Goal: Task Accomplishment & Management: Use online tool/utility

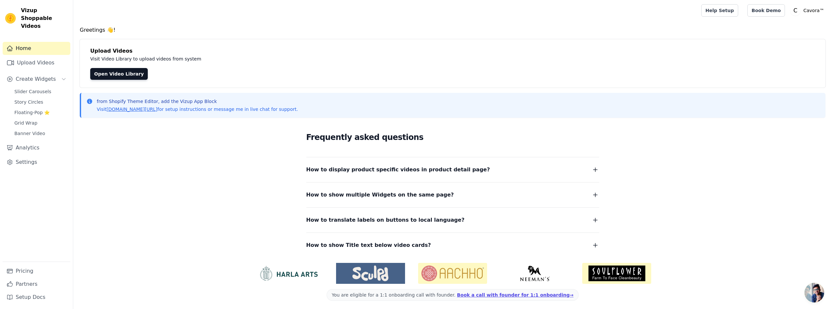
drag, startPoint x: 288, startPoint y: 12, endPoint x: 280, endPoint y: 8, distance: 9.1
click at [288, 12] on div at bounding box center [385, 10] width 615 height 21
click at [115, 72] on link "Open Video Library" at bounding box center [119, 74] width 58 height 12
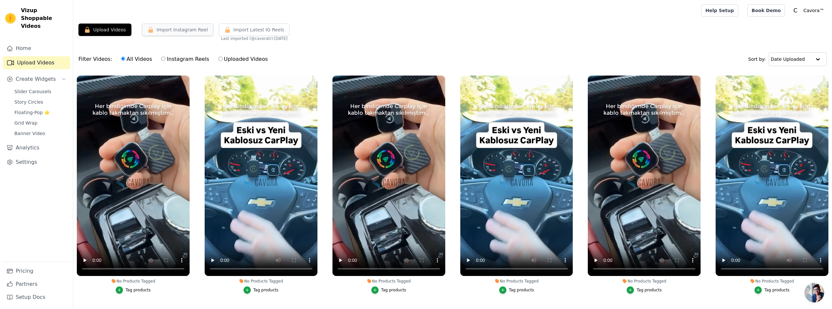
click at [190, 34] on button "Import Instagram Reel" at bounding box center [178, 30] width 72 height 12
click at [254, 33] on button "Import Latest IG Reels" at bounding box center [254, 30] width 71 height 12
click at [184, 28] on button "Import Instagram Reel" at bounding box center [178, 30] width 72 height 12
click at [98, 28] on button "Upload Videos" at bounding box center [104, 30] width 53 height 12
click at [28, 42] on link "Home" at bounding box center [37, 48] width 68 height 13
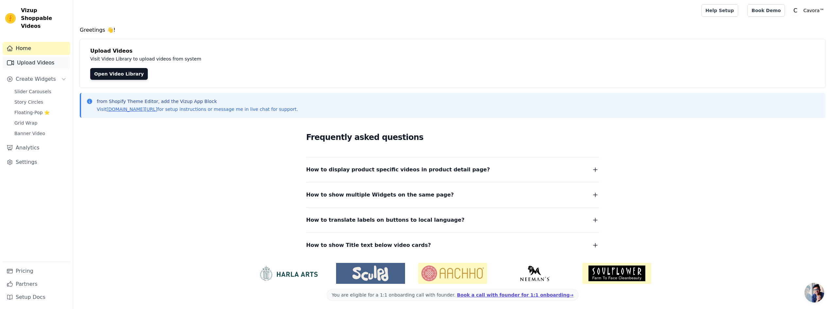
click at [30, 56] on link "Upload Videos" at bounding box center [37, 62] width 68 height 13
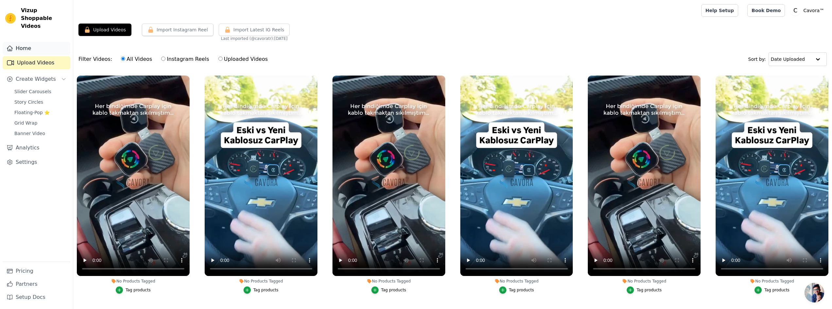
click at [44, 45] on link "Home" at bounding box center [37, 48] width 68 height 13
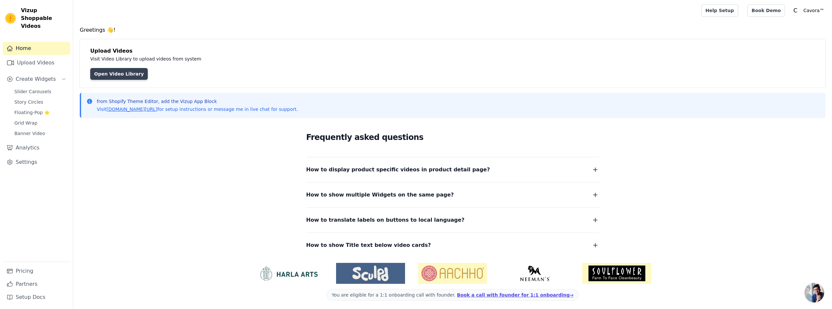
click at [110, 70] on link "Open Video Library" at bounding box center [119, 74] width 58 height 12
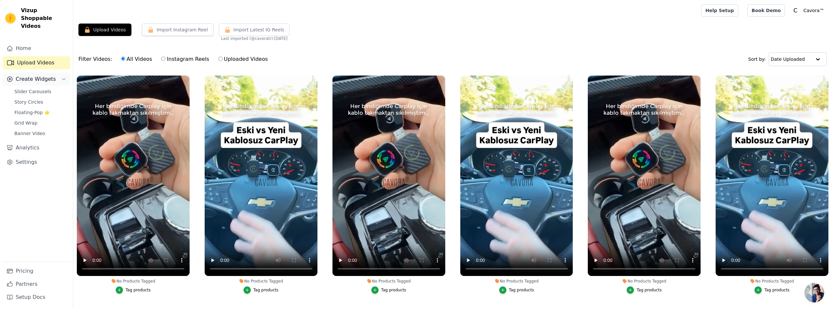
click at [32, 75] on span "Create Widgets" at bounding box center [36, 79] width 40 height 8
click at [33, 88] on span "Slider Carousels" at bounding box center [32, 91] width 37 height 7
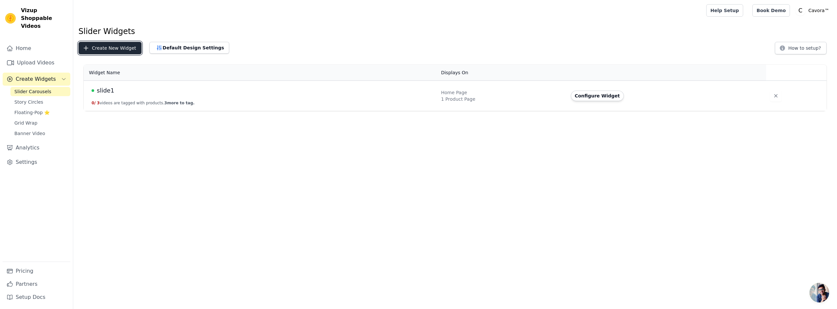
click at [117, 52] on button "Create New Widget" at bounding box center [109, 48] width 63 height 12
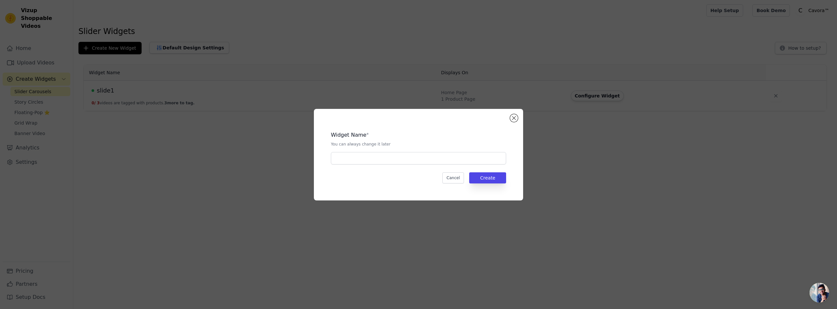
drag, startPoint x: 435, startPoint y: 166, endPoint x: 435, endPoint y: 162, distance: 3.6
click at [435, 165] on div "Widget Name * You can always change it later Cancel Create" at bounding box center [418, 154] width 188 height 71
click at [435, 162] on input "text" at bounding box center [418, 158] width 175 height 12
type input "slide-drivebox"
click at [474, 179] on button "Create" at bounding box center [487, 177] width 37 height 11
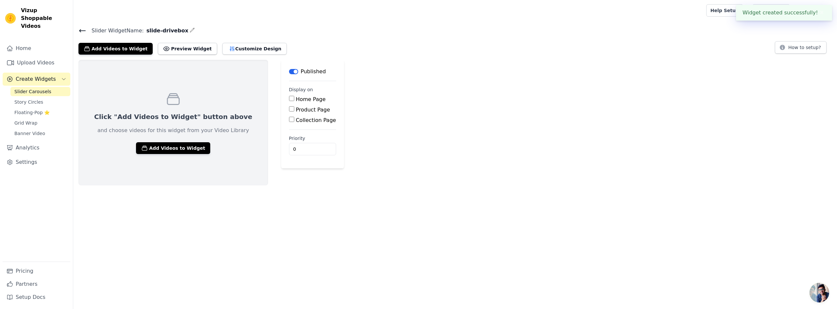
click at [289, 103] on div "Home Page" at bounding box center [312, 99] width 47 height 8
click at [289, 102] on div "Home Page" at bounding box center [312, 99] width 47 height 8
click at [289, 100] on input "Home Page" at bounding box center [291, 98] width 5 height 5
checkbox input "true"
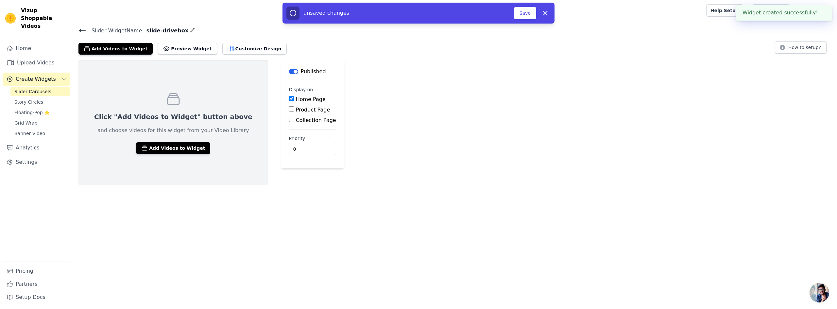
drag, startPoint x: 267, startPoint y: 111, endPoint x: 267, endPoint y: 115, distance: 4.6
click at [289, 111] on input "Product Page" at bounding box center [291, 108] width 5 height 5
checkbox input "true"
click at [289, 135] on input "Collection Page" at bounding box center [291, 137] width 5 height 5
checkbox input "true"
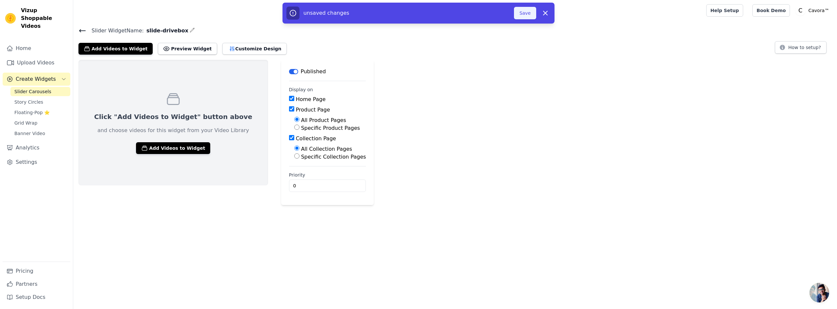
click at [520, 15] on button "Save" at bounding box center [525, 13] width 22 height 12
click at [158, 147] on button "Add Videos to Widget" at bounding box center [173, 148] width 74 height 12
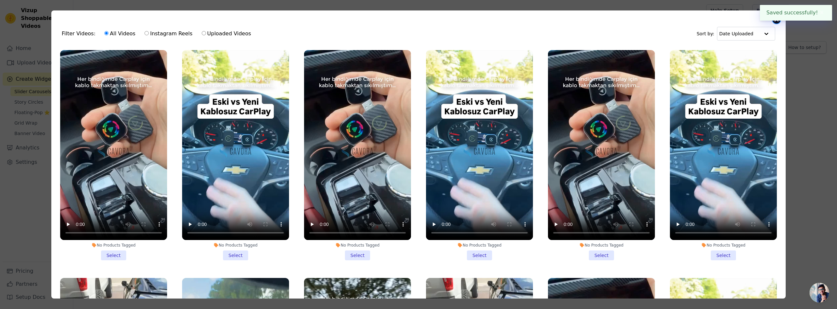
click at [777, 22] on button "Close modal" at bounding box center [777, 20] width 8 height 8
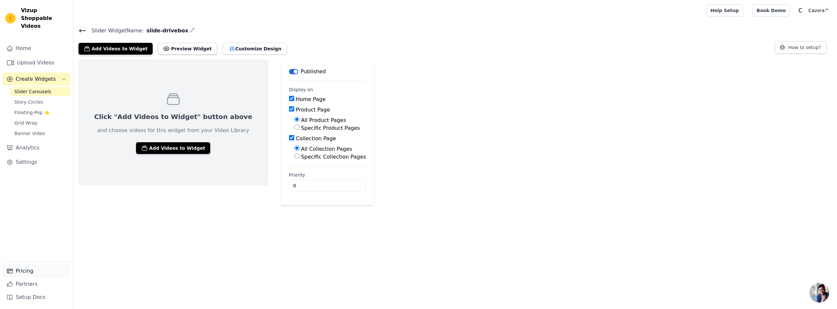
click at [25, 266] on link "Pricing" at bounding box center [37, 271] width 68 height 13
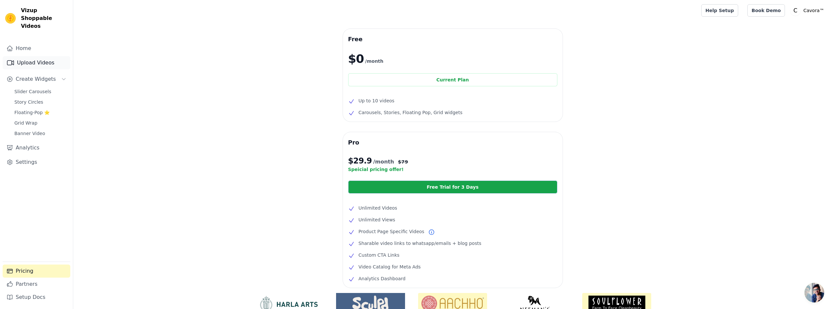
click at [24, 58] on link "Upload Videos" at bounding box center [37, 62] width 68 height 13
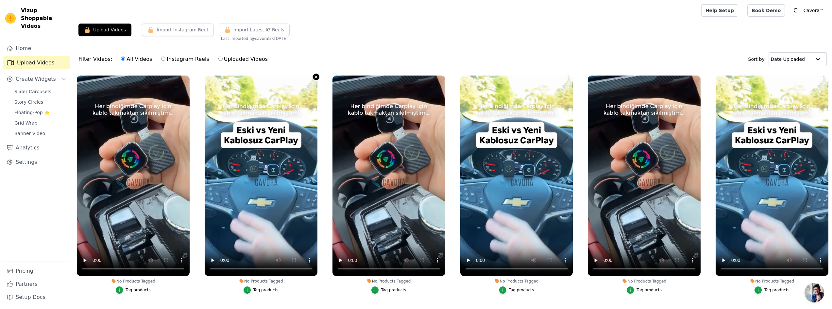
click at [314, 75] on icon "button" at bounding box center [316, 77] width 5 height 5
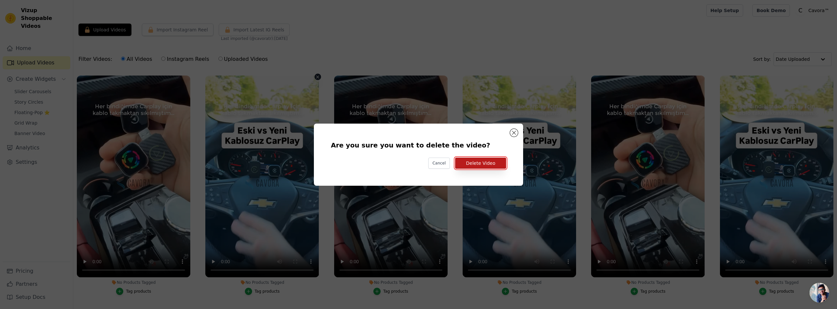
click at [483, 161] on button "Delete Video" at bounding box center [480, 163] width 51 height 11
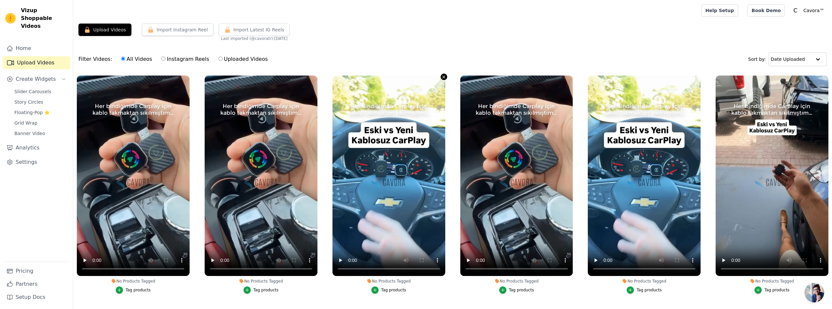
click at [441, 78] on icon "button" at bounding box center [443, 77] width 5 height 5
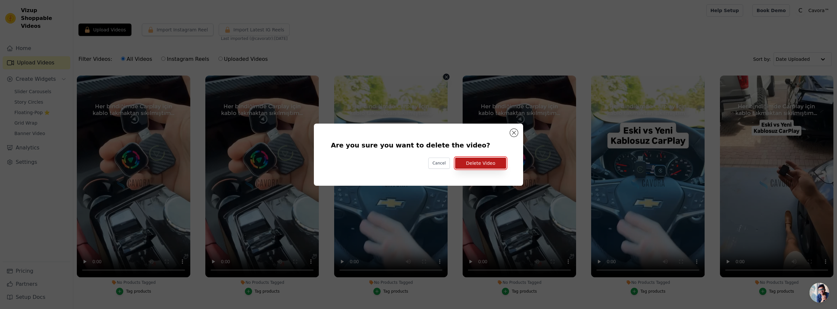
click at [478, 161] on button "Delete Video" at bounding box center [480, 163] width 51 height 11
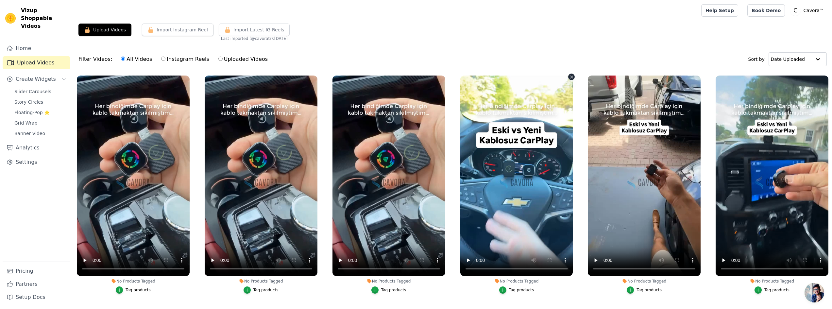
click at [571, 77] on icon "button" at bounding box center [572, 77] width 3 height 3
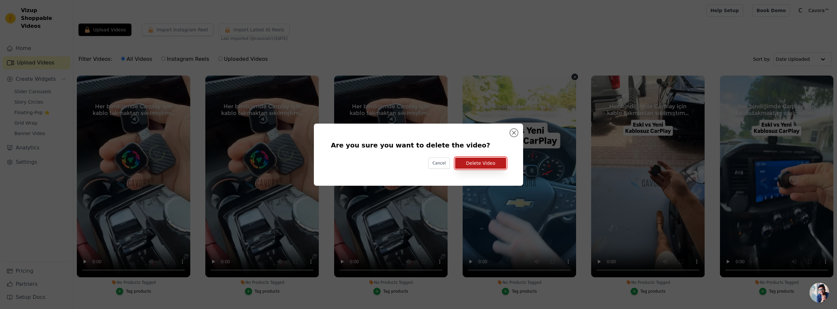
click at [488, 161] on button "Delete Video" at bounding box center [480, 163] width 51 height 11
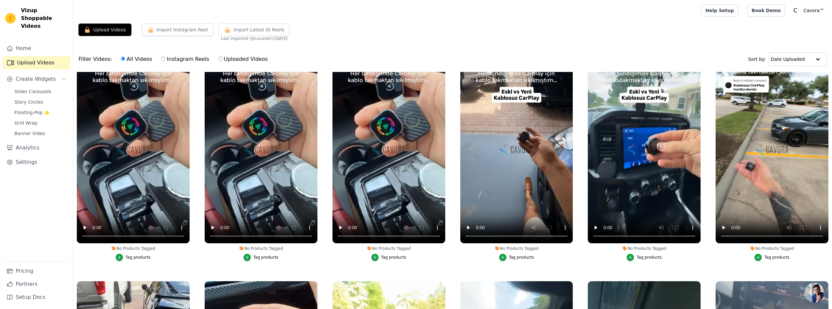
scroll to position [196, 0]
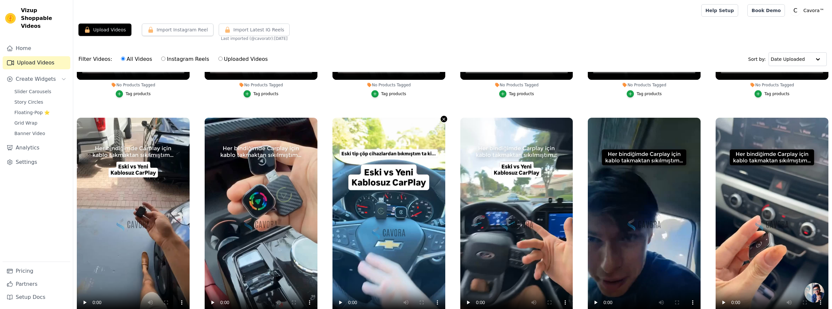
click at [443, 119] on icon "button" at bounding box center [444, 119] width 3 height 3
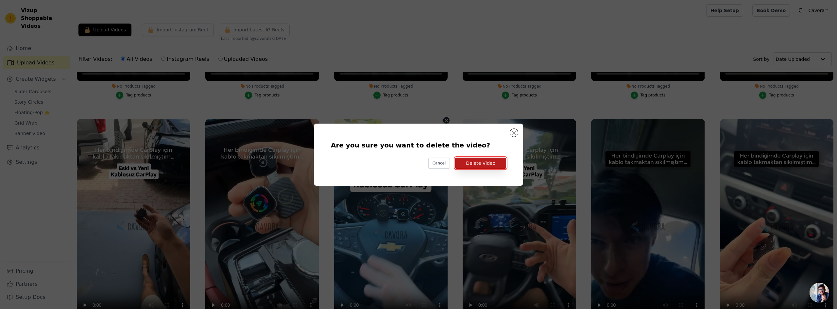
click at [482, 165] on button "Delete Video" at bounding box center [480, 163] width 51 height 11
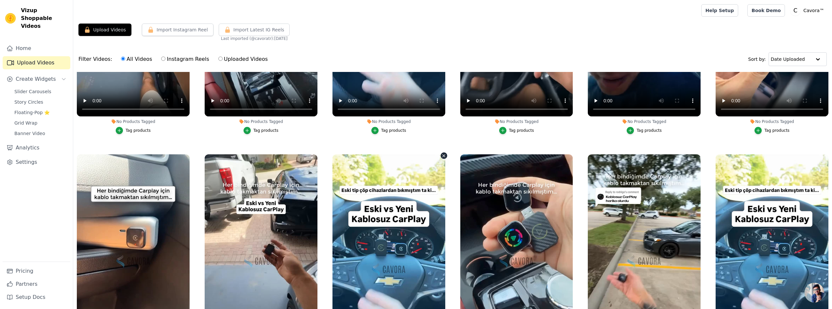
scroll to position [425, 0]
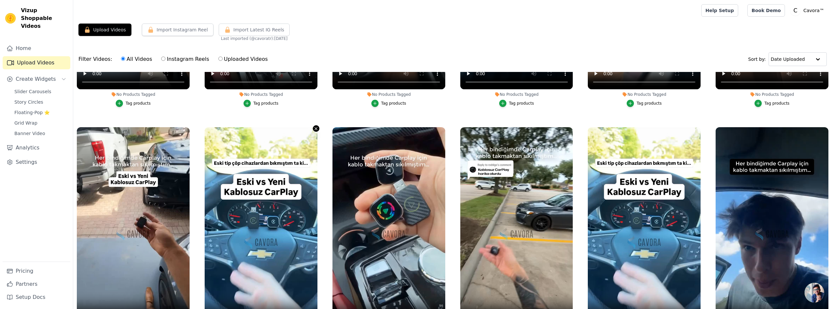
click at [314, 127] on icon "button" at bounding box center [316, 128] width 5 height 5
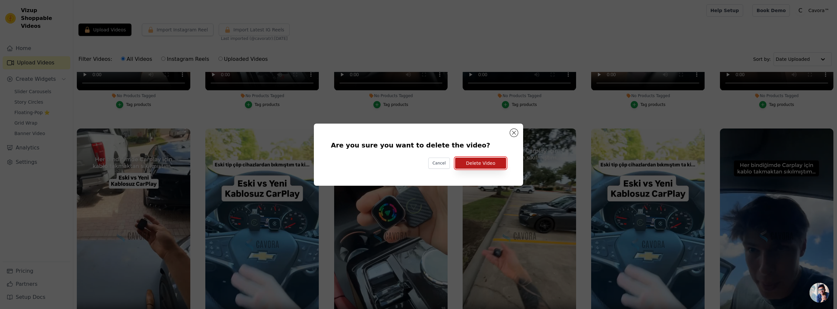
click at [484, 163] on button "Delete Video" at bounding box center [480, 163] width 51 height 11
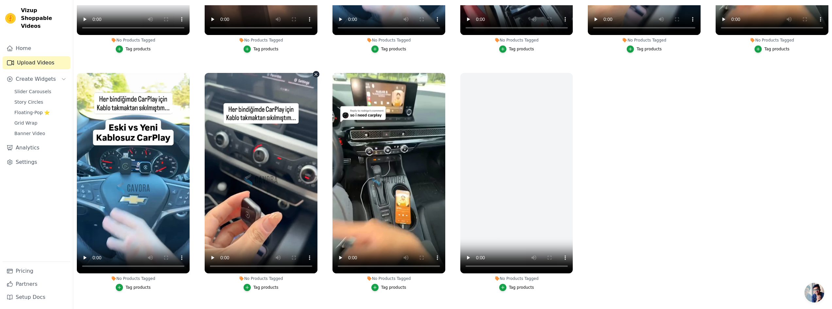
scroll to position [902, 0]
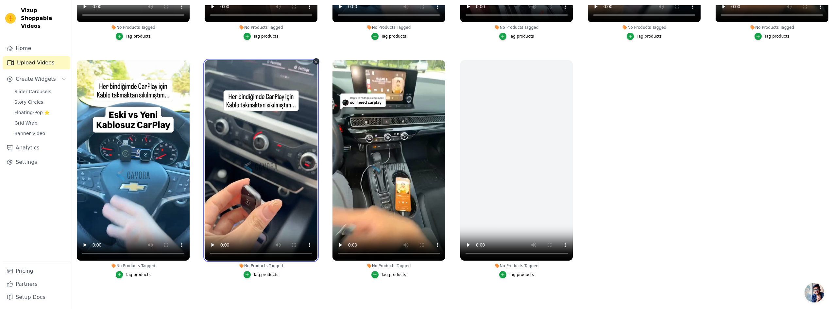
click at [283, 143] on video at bounding box center [261, 160] width 113 height 200
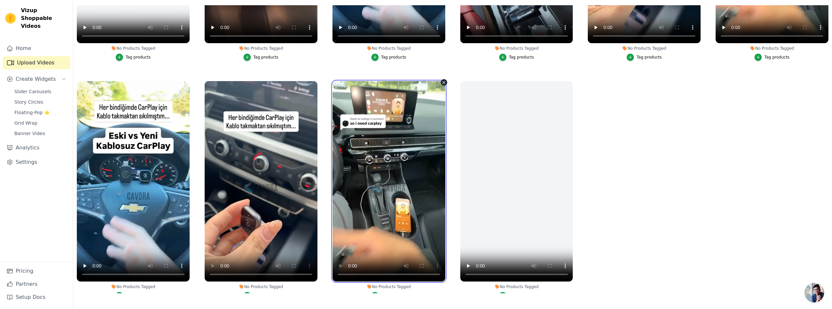
scroll to position [706, 0]
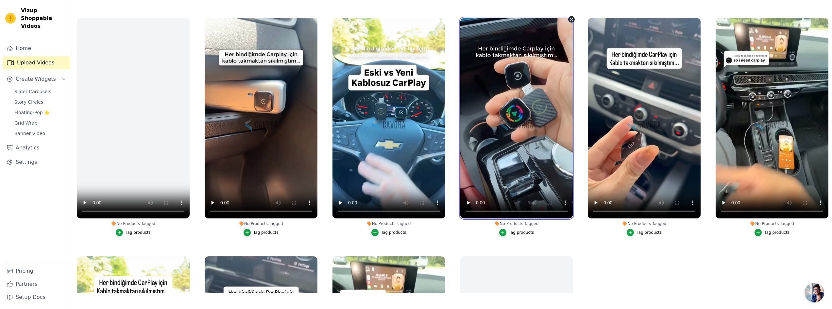
click at [522, 130] on video at bounding box center [516, 118] width 113 height 200
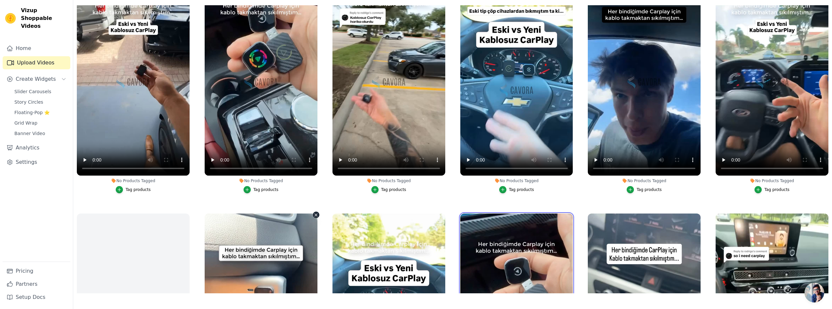
scroll to position [444, 0]
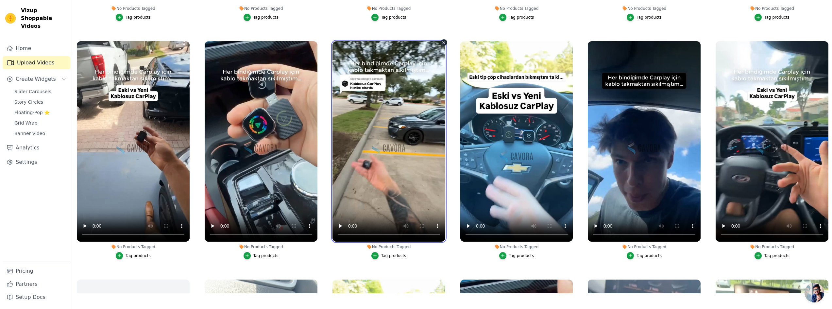
click at [363, 144] on video at bounding box center [389, 141] width 113 height 200
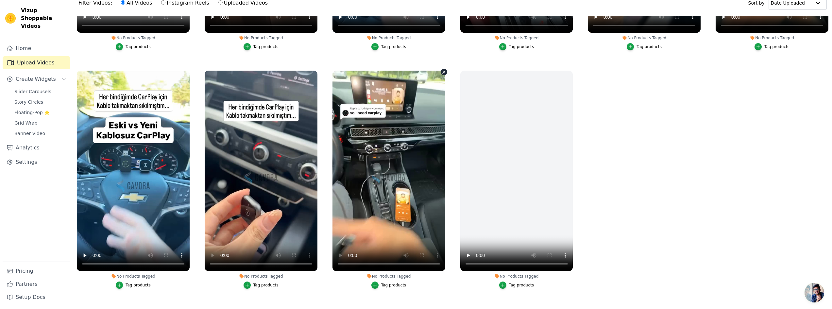
scroll to position [65, 0]
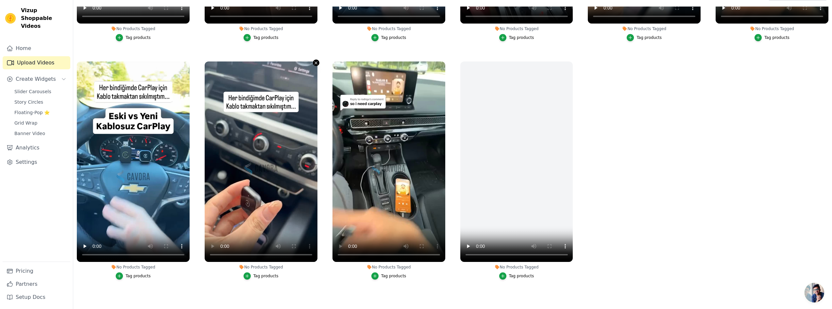
click at [315, 60] on icon "button" at bounding box center [316, 62] width 5 height 5
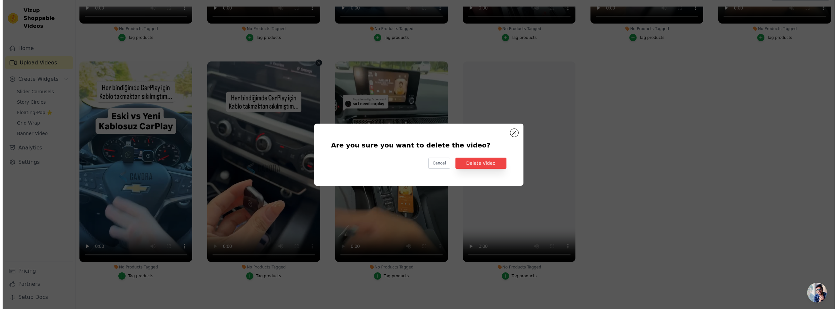
scroll to position [907, 0]
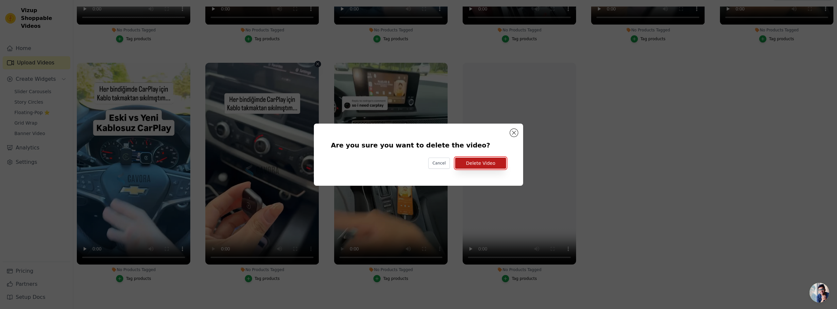
click at [484, 168] on button "Delete Video" at bounding box center [480, 163] width 51 height 11
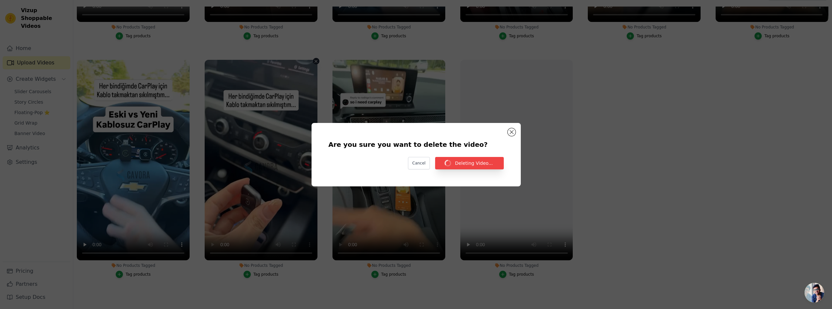
scroll to position [902, 0]
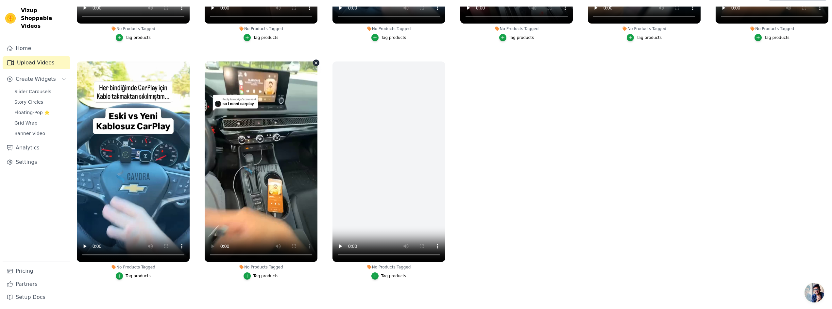
click at [315, 60] on icon "button" at bounding box center [316, 62] width 5 height 5
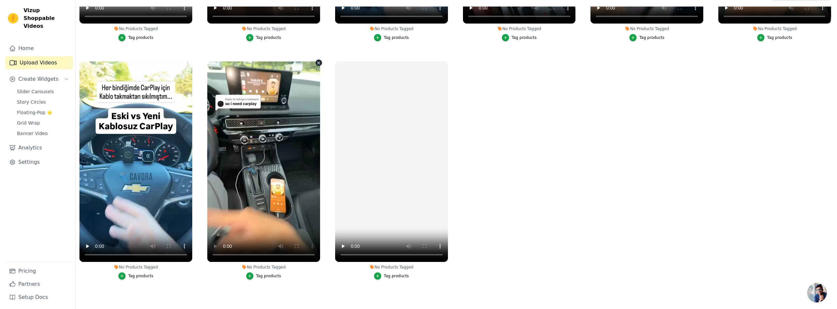
scroll to position [907, 0]
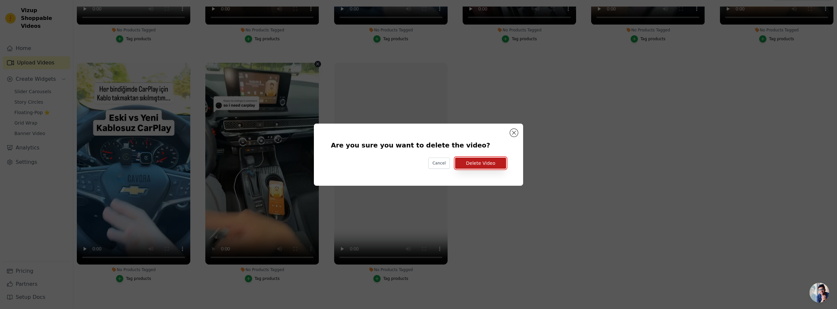
click at [483, 167] on button "Delete Video" at bounding box center [480, 163] width 51 height 11
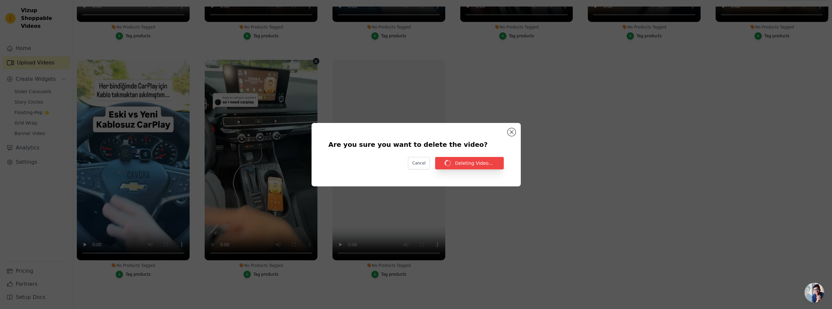
scroll to position [902, 0]
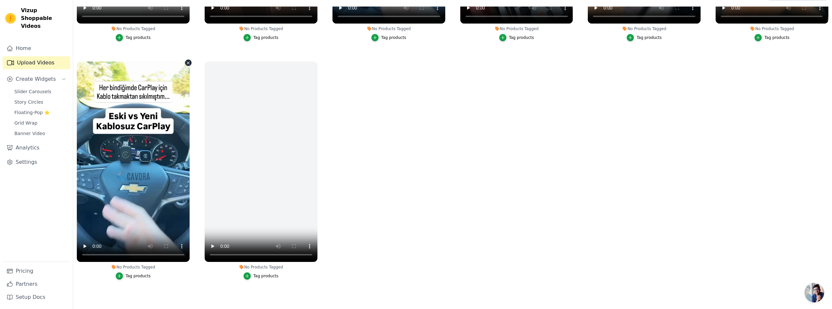
click at [186, 60] on icon "button" at bounding box center [188, 62] width 5 height 5
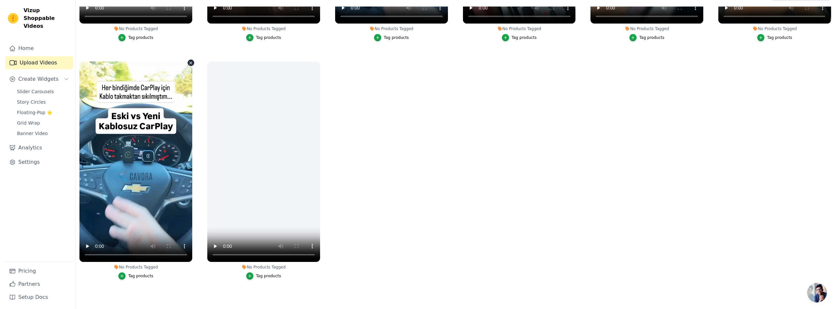
scroll to position [907, 0]
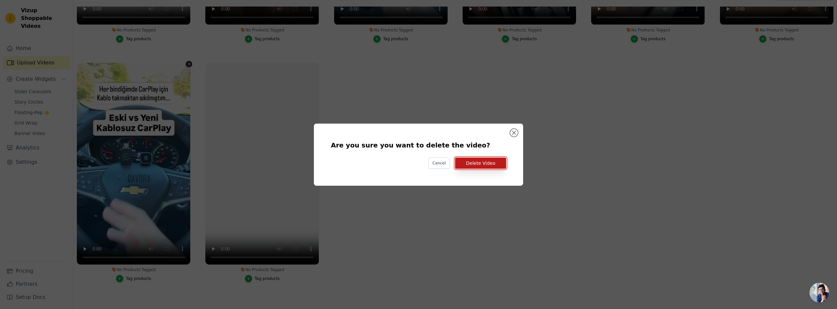
click at [489, 167] on button "Delete Video" at bounding box center [480, 163] width 51 height 11
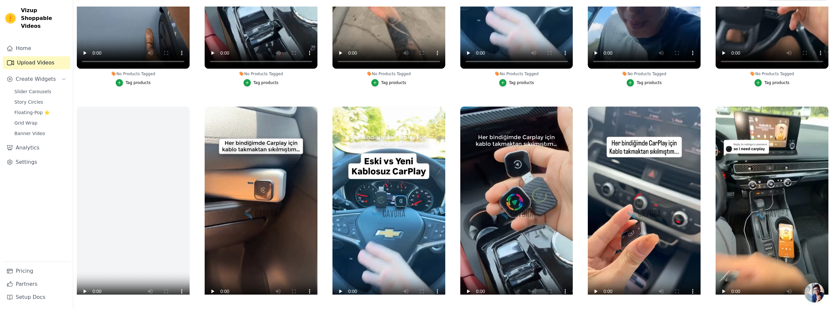
scroll to position [608, 0]
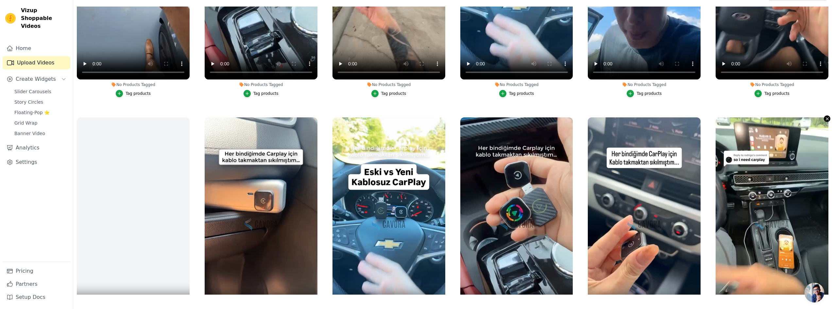
click at [825, 117] on icon "button" at bounding box center [827, 118] width 5 height 5
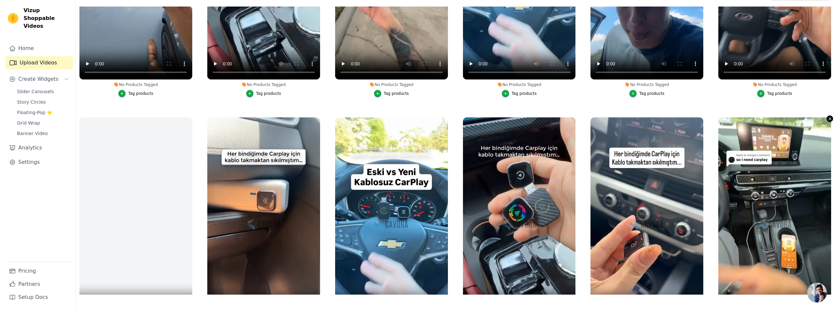
scroll to position [611, 0]
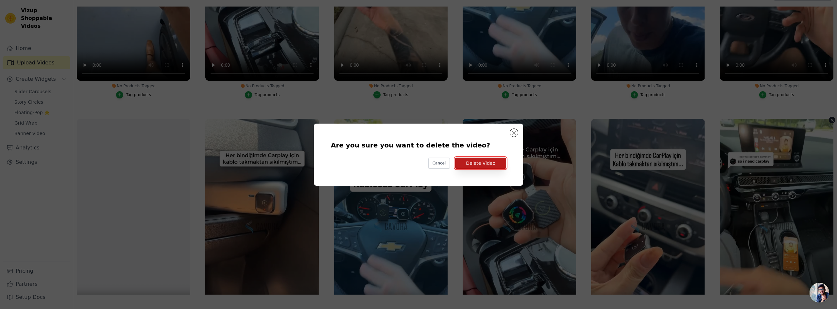
click at [477, 162] on button "Delete Video" at bounding box center [480, 163] width 51 height 11
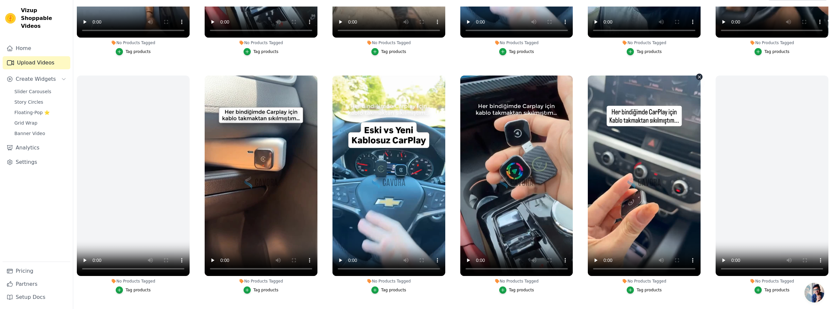
scroll to position [610, 0]
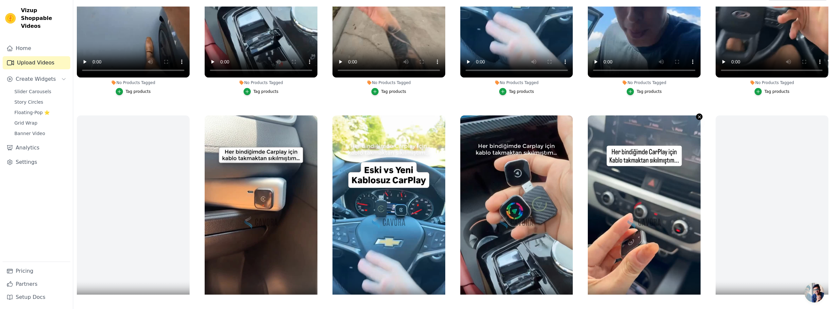
click at [698, 115] on icon "button" at bounding box center [699, 116] width 3 height 3
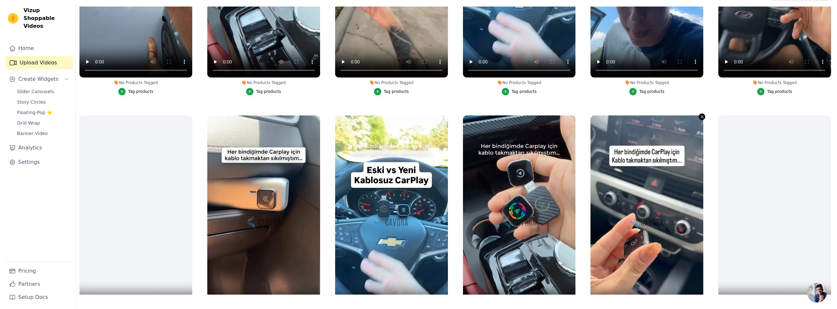
scroll to position [613, 0]
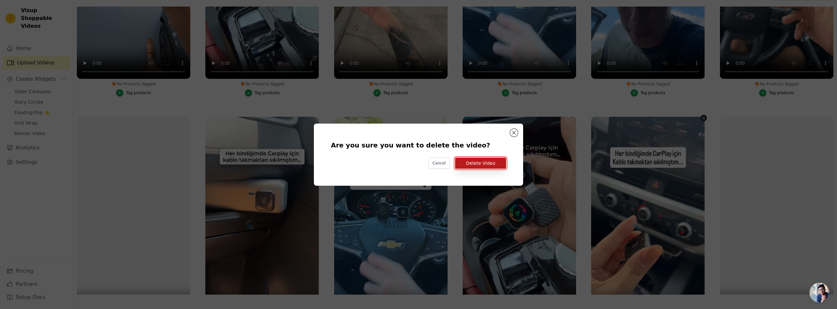
click at [489, 164] on button "Delete Video" at bounding box center [480, 163] width 51 height 11
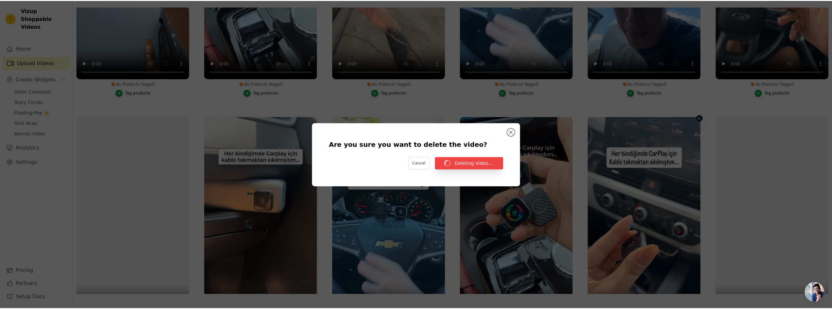
scroll to position [610, 0]
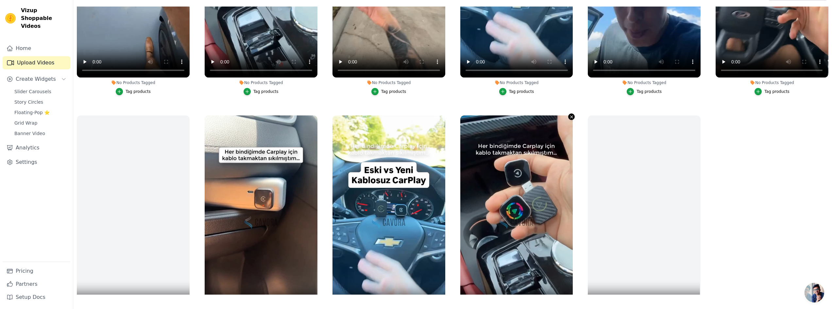
click at [569, 114] on icon "button" at bounding box center [571, 116] width 5 height 5
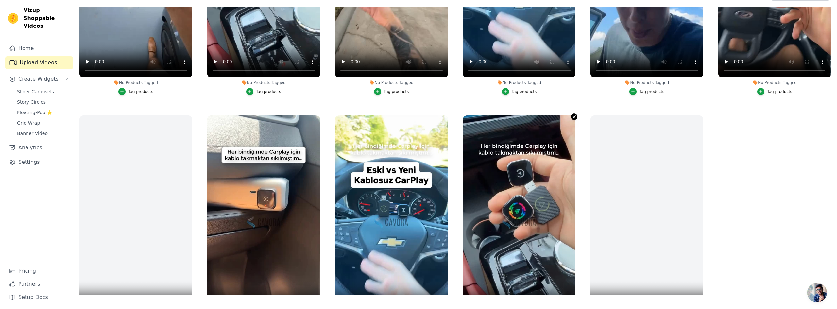
scroll to position [613, 0]
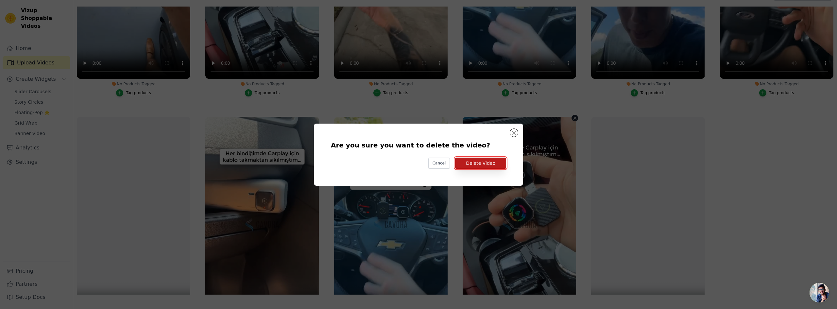
click at [477, 167] on button "Delete Video" at bounding box center [480, 163] width 51 height 11
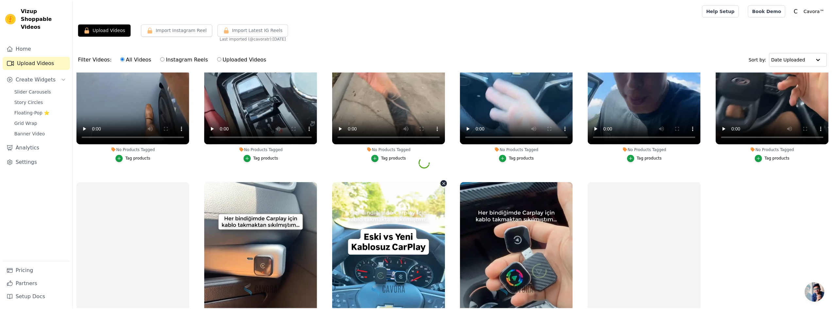
scroll to position [0, 0]
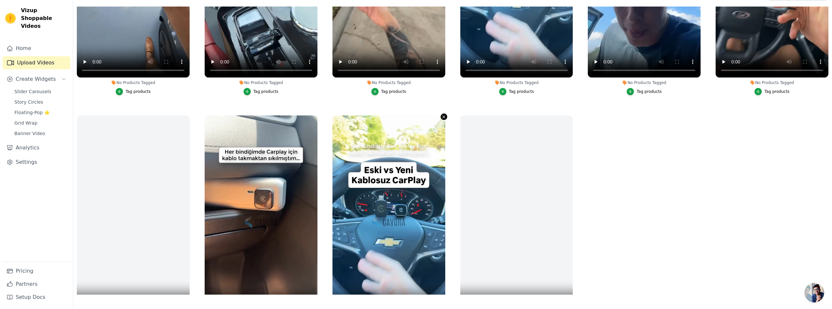
click at [441, 115] on icon "button" at bounding box center [443, 116] width 5 height 5
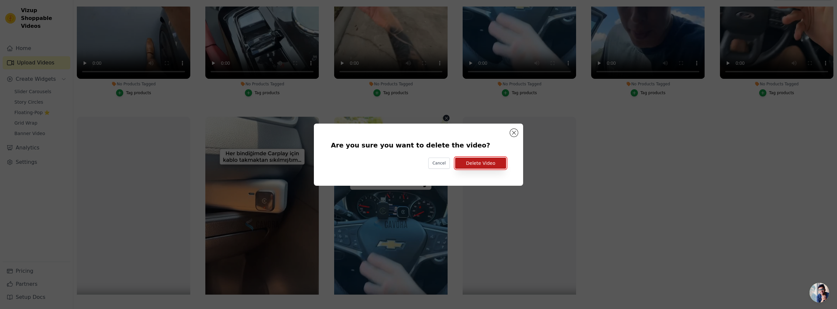
click at [485, 160] on button "Delete Video" at bounding box center [480, 163] width 51 height 11
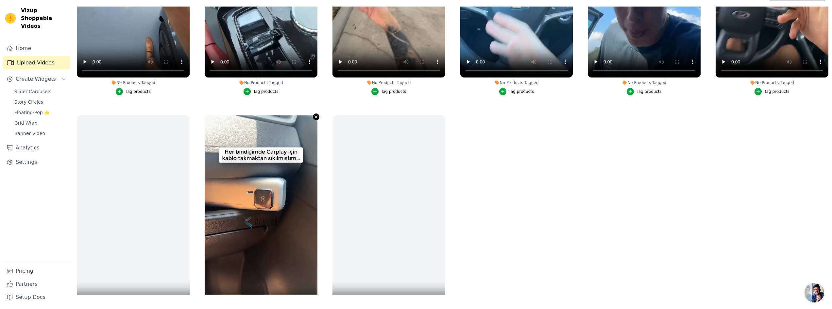
click at [314, 114] on icon "button" at bounding box center [316, 116] width 5 height 5
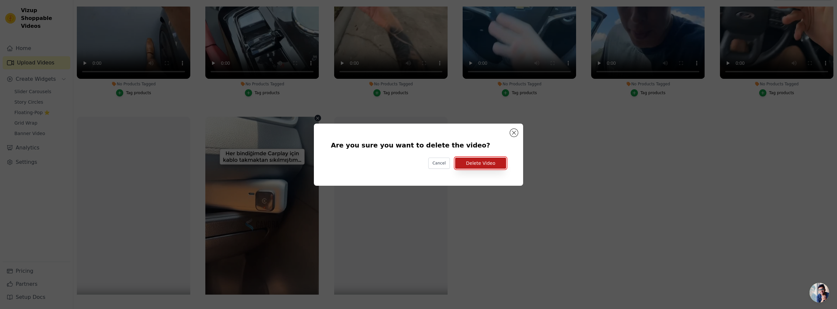
click at [494, 161] on button "Delete Video" at bounding box center [480, 163] width 51 height 11
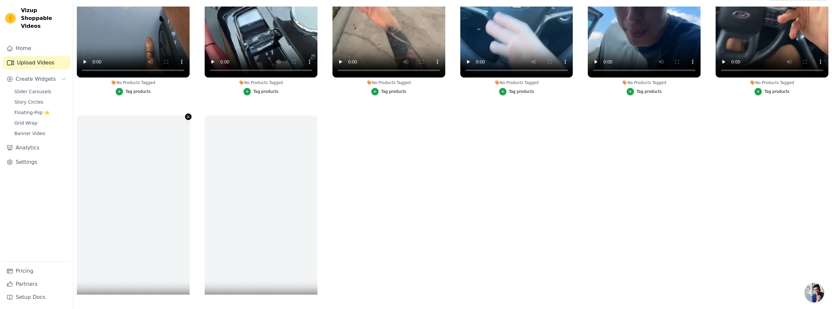
click at [187, 114] on icon "button" at bounding box center [188, 116] width 5 height 5
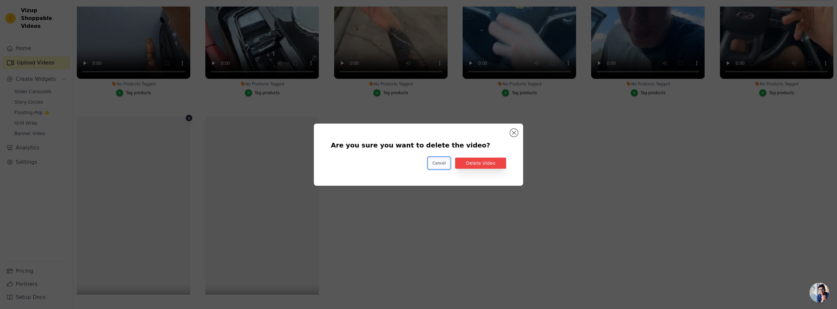
click at [435, 163] on button "Cancel" at bounding box center [439, 163] width 22 height 11
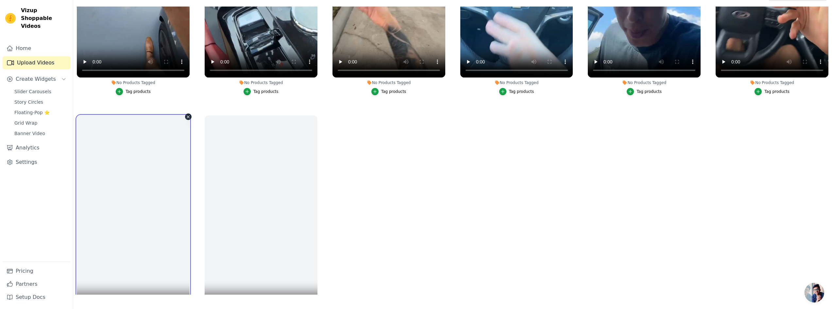
click at [111, 173] on video at bounding box center [133, 215] width 113 height 200
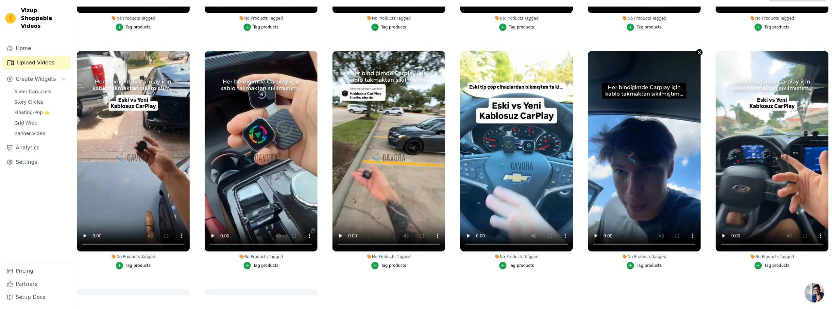
click at [697, 51] on icon "button" at bounding box center [699, 52] width 5 height 5
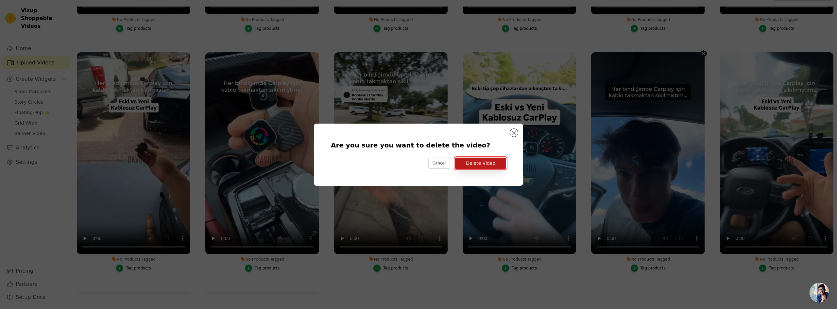
click at [484, 159] on button "Delete Video" at bounding box center [480, 163] width 51 height 11
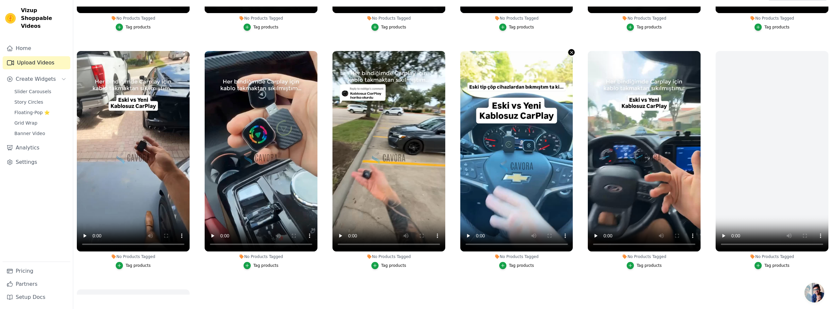
click at [571, 51] on icon "button" at bounding box center [572, 52] width 3 height 3
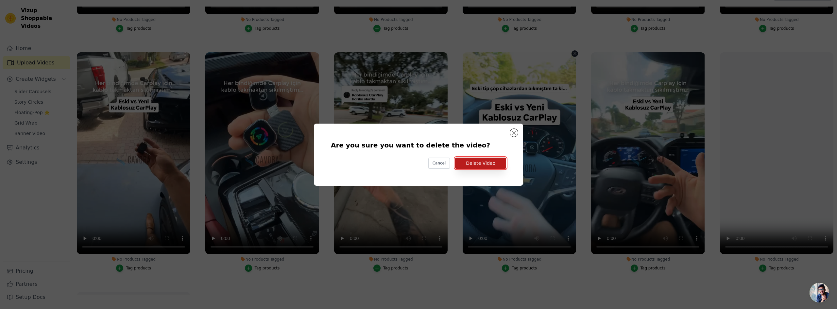
click at [495, 161] on button "Delete Video" at bounding box center [480, 163] width 51 height 11
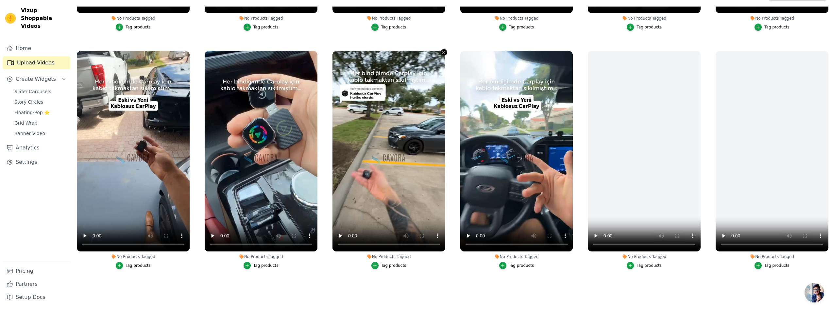
click at [443, 51] on icon "button" at bounding box center [444, 52] width 3 height 3
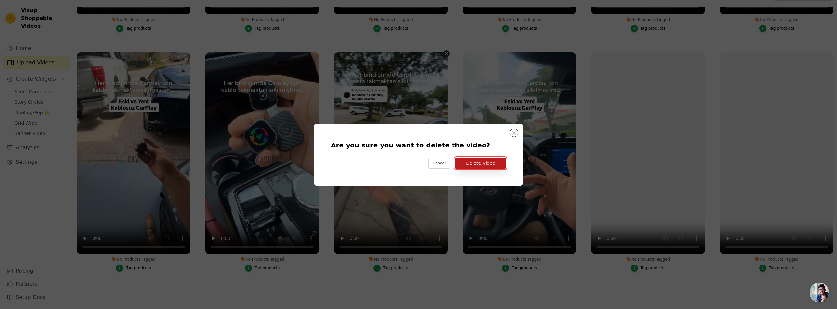
click at [480, 165] on button "Delete Video" at bounding box center [480, 163] width 51 height 11
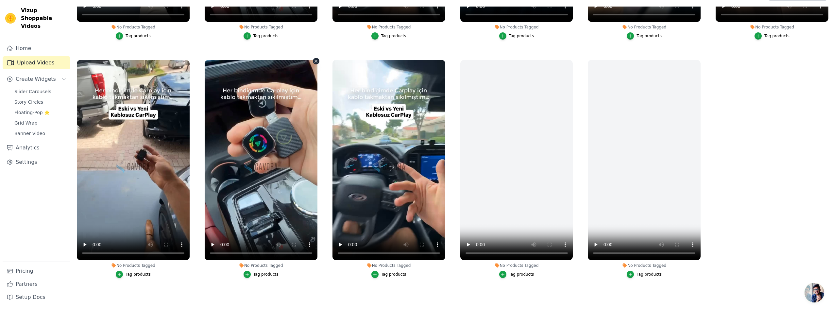
click at [315, 61] on icon "button" at bounding box center [316, 61] width 5 height 5
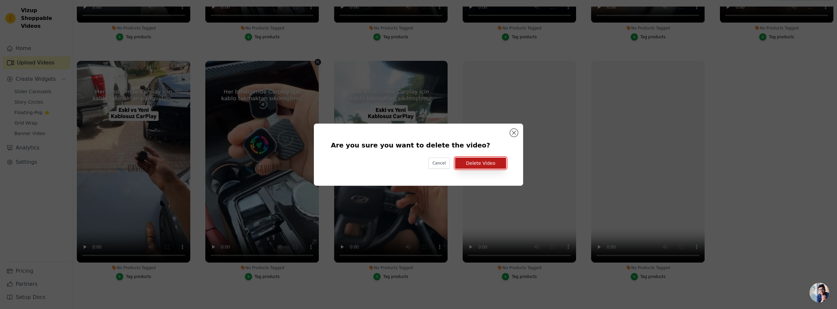
click at [487, 163] on button "Delete Video" at bounding box center [480, 163] width 51 height 11
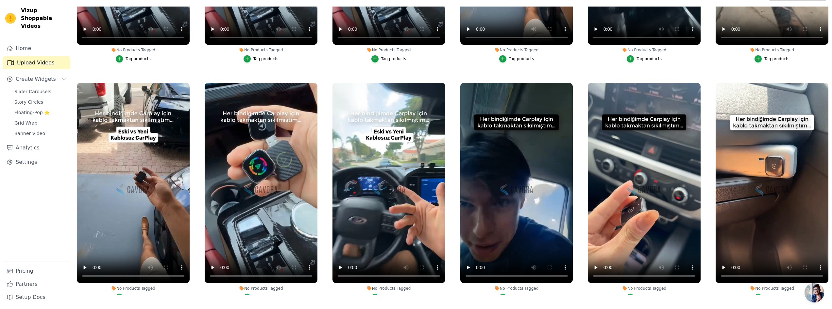
click at [820, 79] on div "No Products Tagged Tag products" at bounding box center [772, 193] width 120 height 228
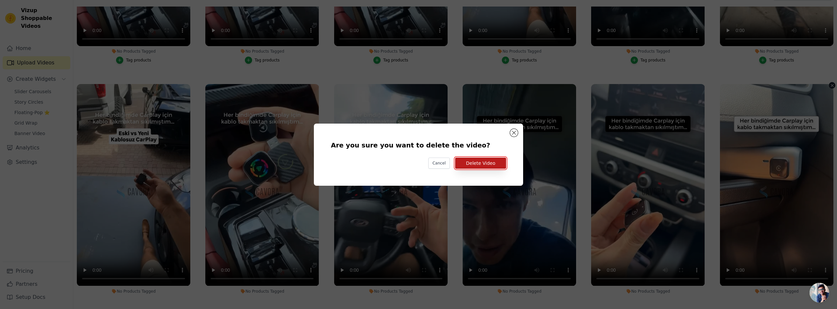
click at [482, 162] on button "Delete Video" at bounding box center [480, 163] width 51 height 11
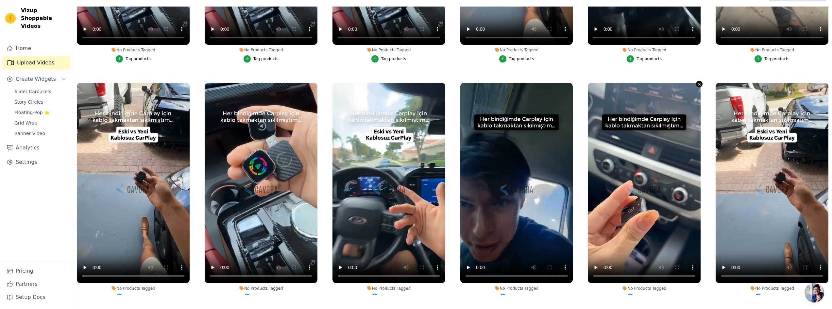
click at [697, 84] on icon "button" at bounding box center [699, 84] width 5 height 5
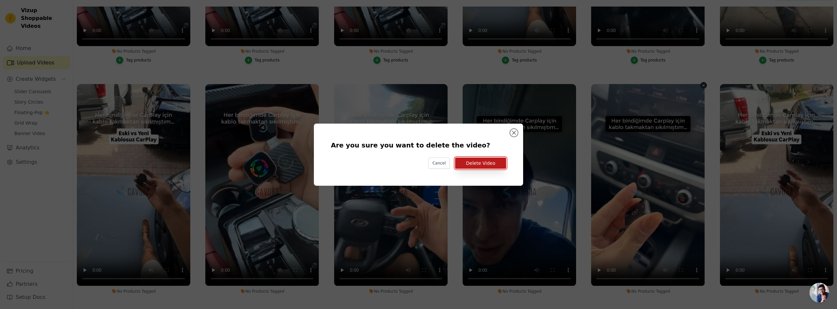
click at [484, 166] on button "Delete Video" at bounding box center [480, 163] width 51 height 11
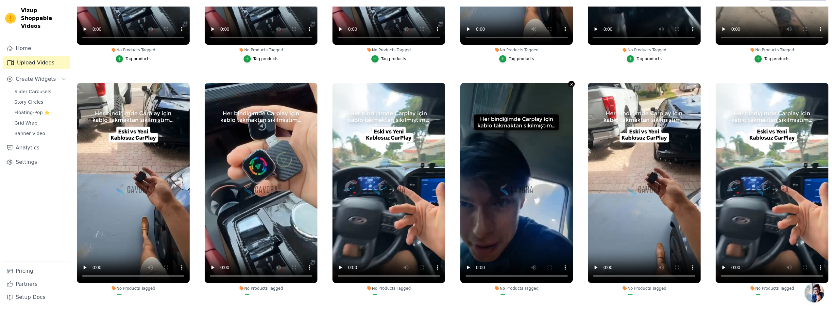
click at [571, 84] on icon "button" at bounding box center [572, 84] width 3 height 3
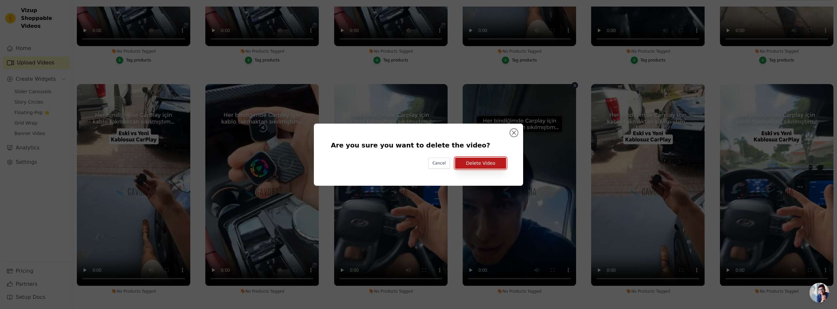
click at [478, 163] on button "Delete Video" at bounding box center [480, 163] width 51 height 11
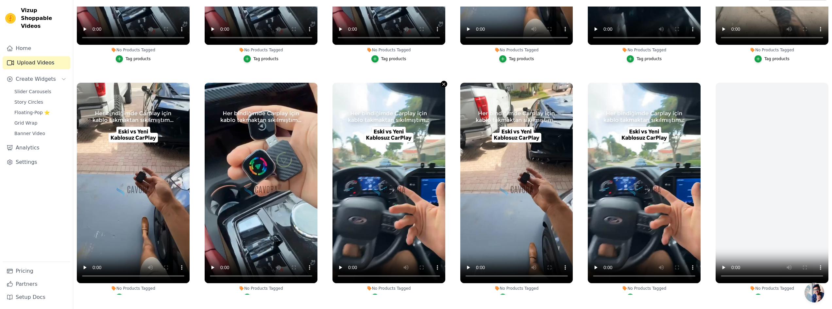
click at [441, 82] on icon "button" at bounding box center [443, 84] width 5 height 5
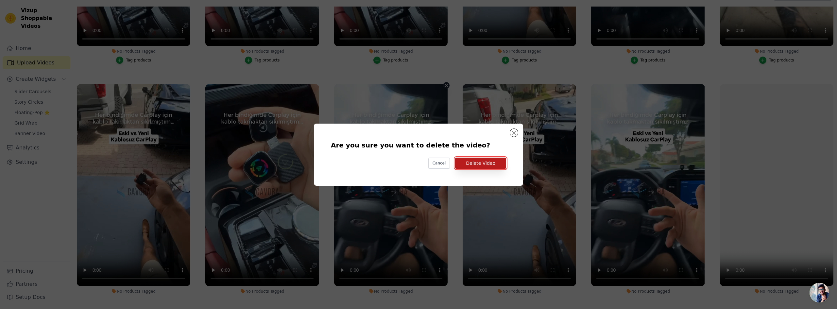
click at [474, 159] on button "Delete Video" at bounding box center [480, 163] width 51 height 11
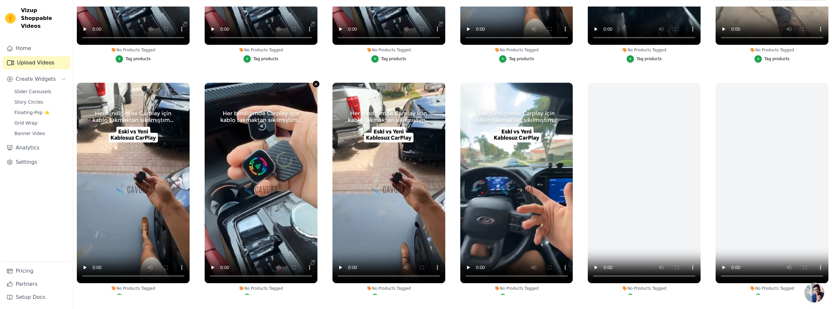
click at [315, 84] on icon "button" at bounding box center [316, 84] width 5 height 5
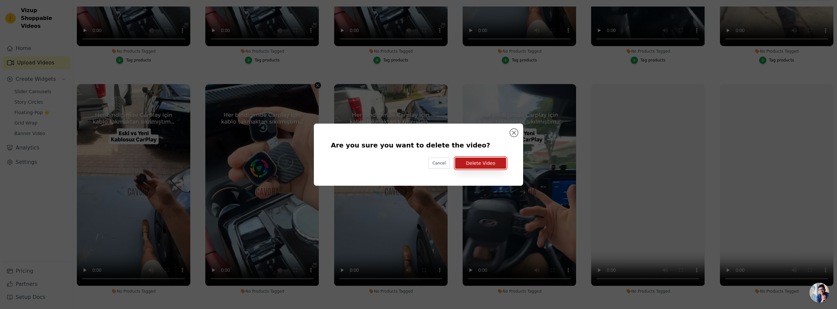
click at [471, 163] on button "Delete Video" at bounding box center [480, 163] width 51 height 11
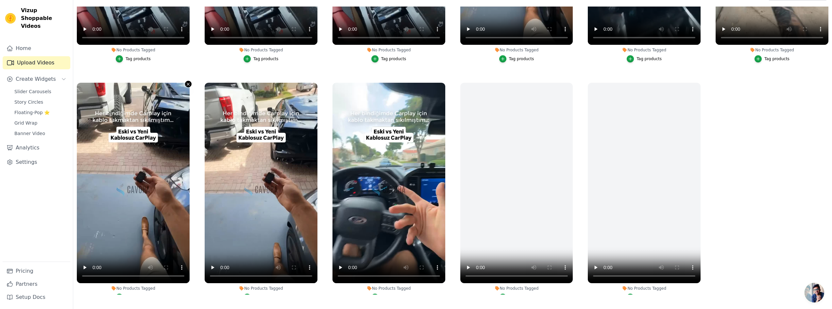
click at [186, 84] on icon "button" at bounding box center [188, 84] width 5 height 5
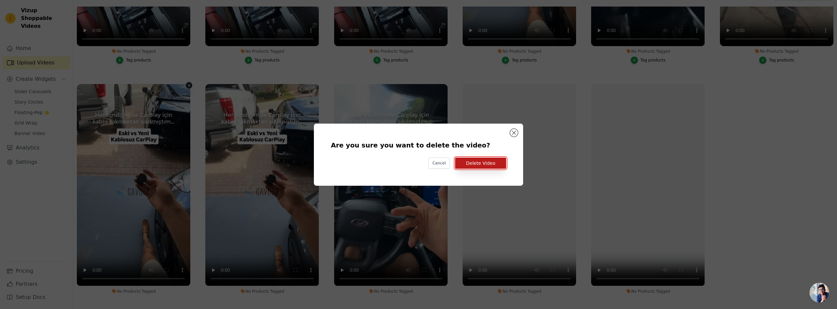
click at [480, 162] on button "Delete Video" at bounding box center [480, 163] width 51 height 11
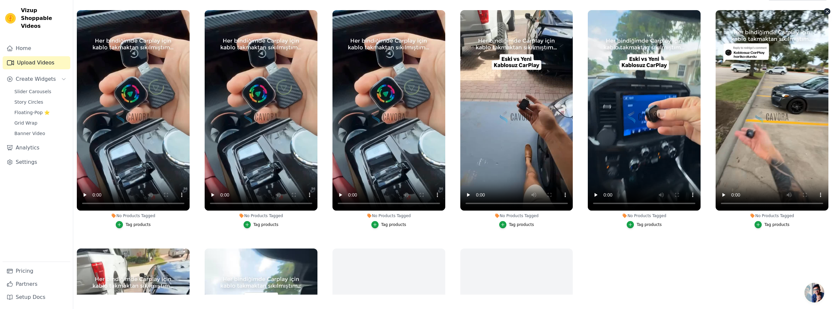
click at [825, 10] on icon "button" at bounding box center [827, 11] width 5 height 5
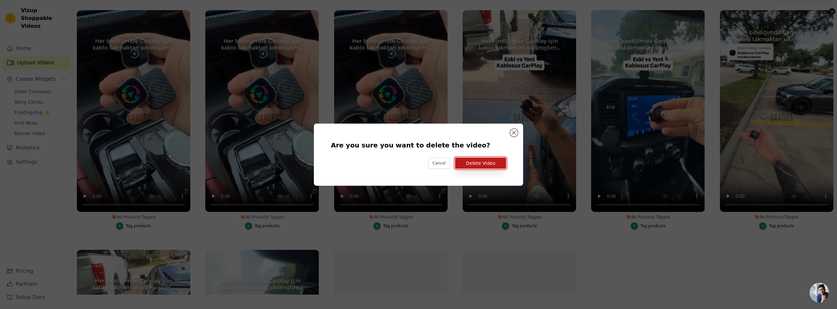
click at [487, 159] on button "Delete Video" at bounding box center [480, 163] width 51 height 11
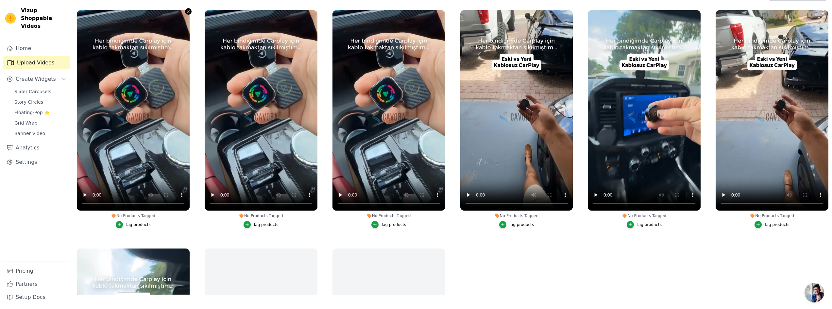
click at [186, 9] on icon "button" at bounding box center [188, 11] width 5 height 5
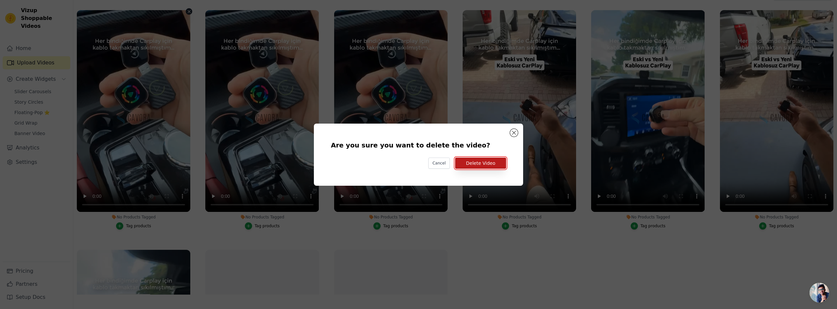
click at [484, 164] on button "Delete Video" at bounding box center [480, 163] width 51 height 11
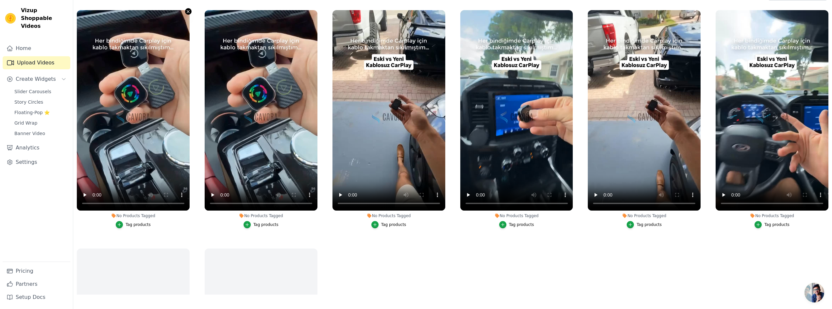
click at [185, 10] on button "No Products Tagged Tag products" at bounding box center [188, 11] width 7 height 7
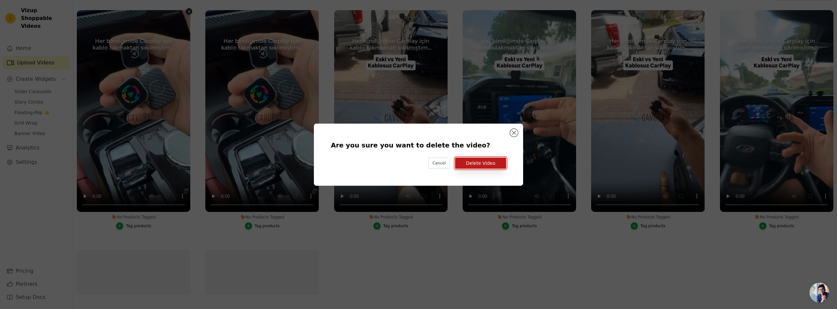
click at [467, 161] on button "Delete Video" at bounding box center [480, 163] width 51 height 11
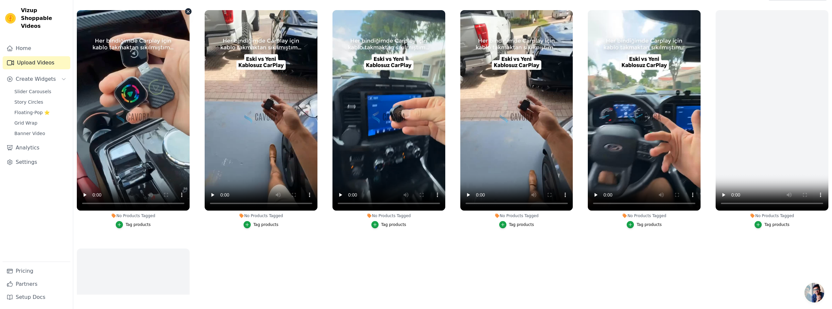
click at [187, 11] on icon "button" at bounding box center [188, 11] width 5 height 5
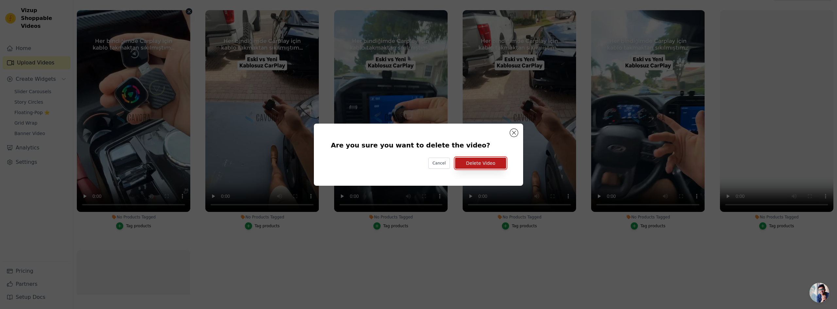
click at [501, 162] on button "Delete Video" at bounding box center [480, 163] width 51 height 11
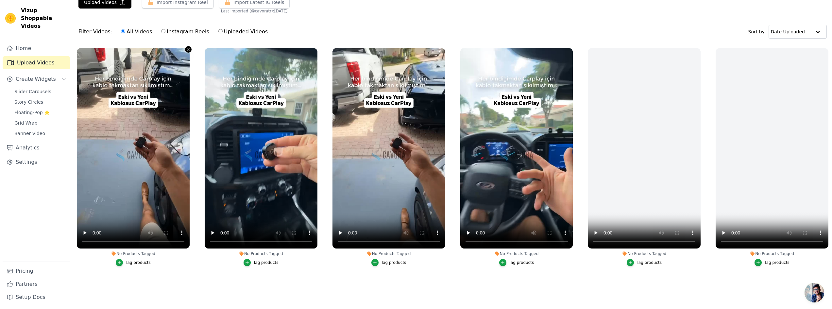
click at [186, 47] on icon "button" at bounding box center [188, 49] width 5 height 5
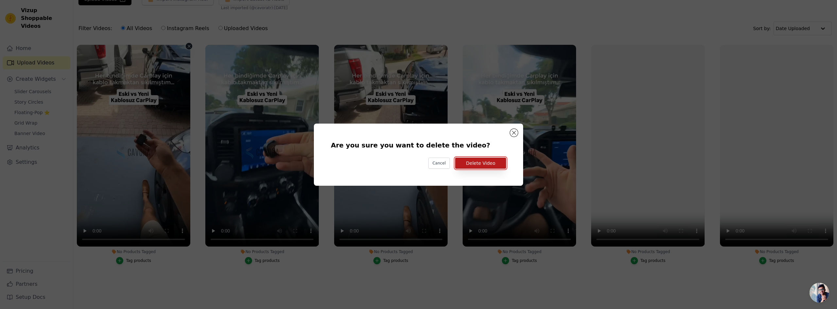
click at [495, 163] on button "Delete Video" at bounding box center [480, 163] width 51 height 11
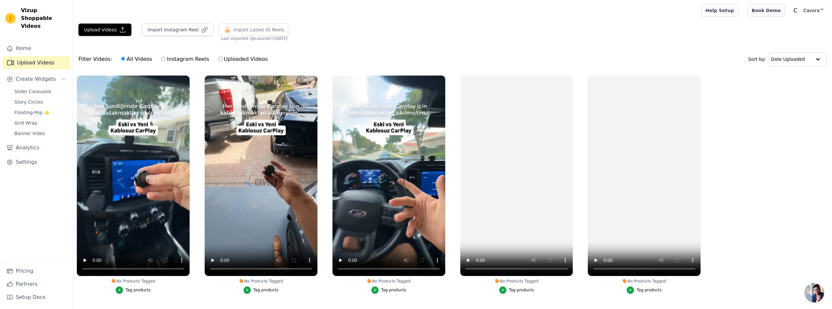
click at [577, 56] on div "Filter Videos: All Videos Instagram Reels Uploaded Videos Sort by: Date Uploaded" at bounding box center [452, 59] width 759 height 26
click at [117, 33] on button "Upload Videos" at bounding box center [104, 30] width 53 height 12
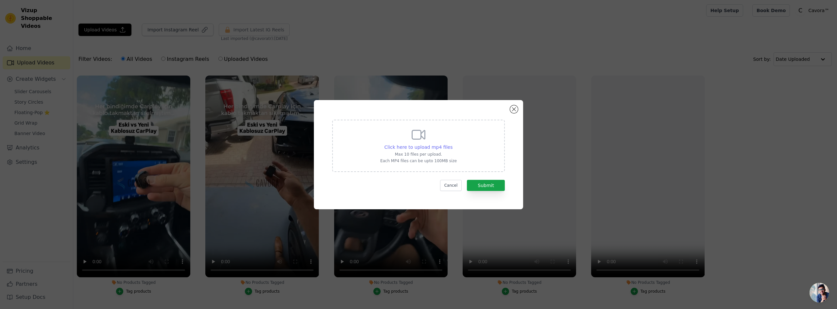
click at [416, 145] on span "Click here to upload mp4 files" at bounding box center [418, 147] width 68 height 5
click at [452, 144] on input "Click here to upload mp4 files Max 10 files per upload. Each MP4 files can be u…" at bounding box center [452, 144] width 0 height 0
type input "C:\fakepath\box-2.mp4"
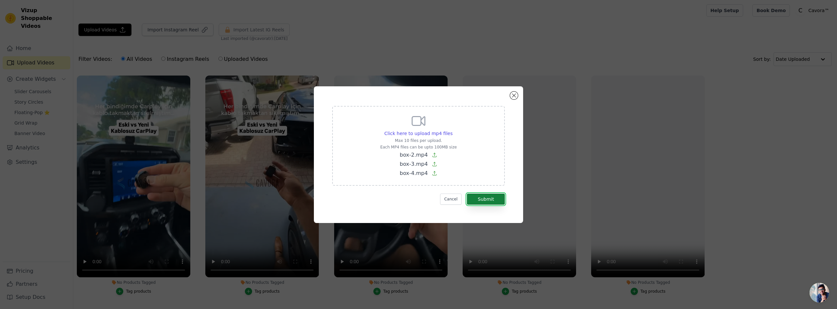
click at [481, 195] on button "Submit" at bounding box center [486, 199] width 38 height 11
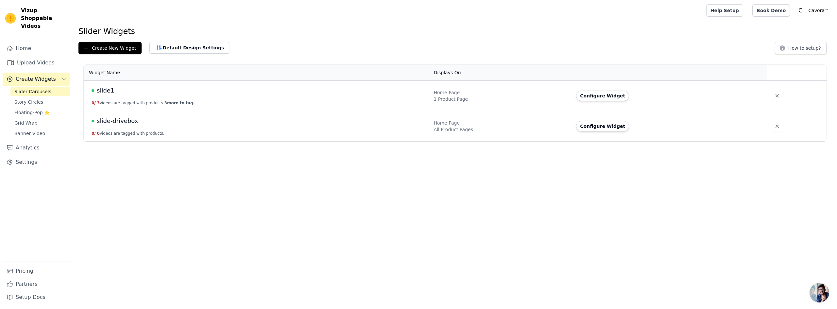
click at [129, 99] on td "slide1 0 / 3 videos are tagged with products. 3 more to tag." at bounding box center [257, 96] width 346 height 30
click at [106, 89] on span "slide1" at bounding box center [105, 90] width 17 height 9
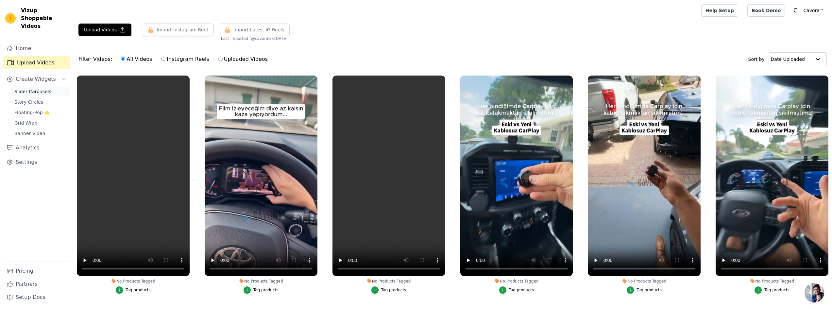
click at [41, 88] on span "Slider Carousels" at bounding box center [32, 91] width 37 height 7
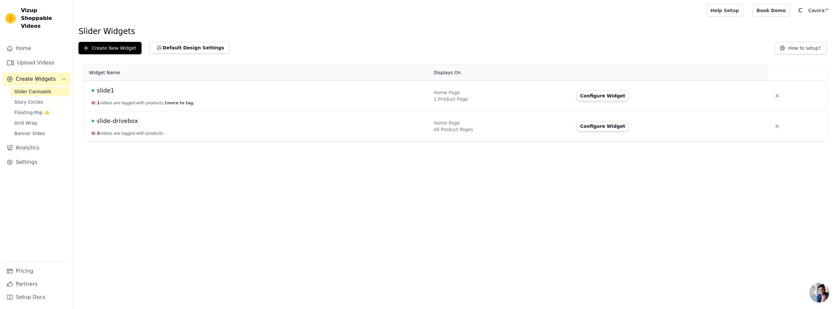
click at [108, 90] on span "slide1" at bounding box center [105, 90] width 17 height 9
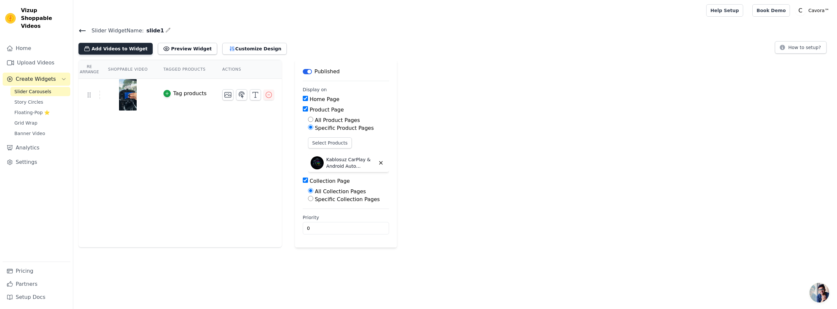
click at [130, 50] on button "Add Videos to Widget" at bounding box center [115, 49] width 74 height 12
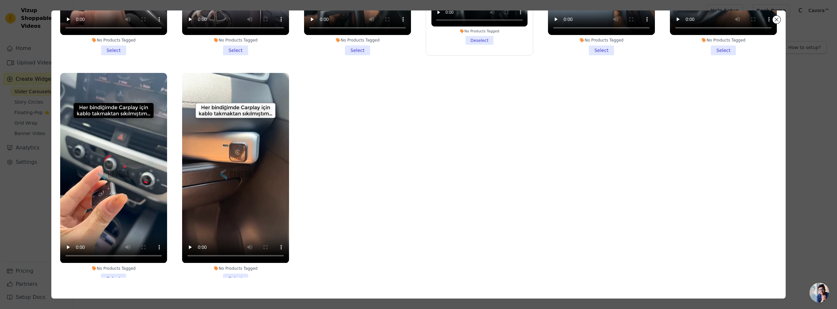
scroll to position [166, 0]
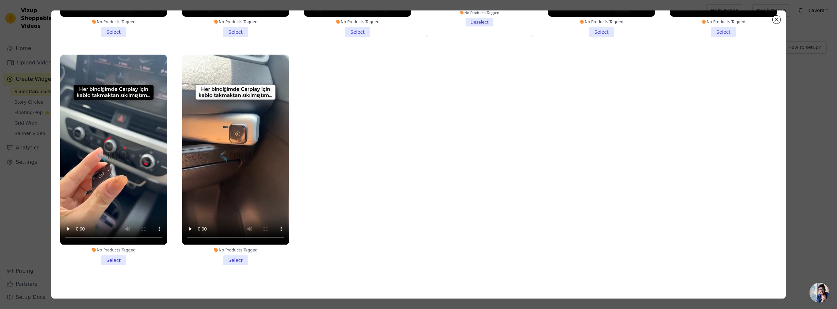
click at [230, 254] on li "No Products Tagged Select" at bounding box center [235, 160] width 107 height 210
click at [0, 0] on input "No Products Tagged Select" at bounding box center [0, 0] width 0 height 0
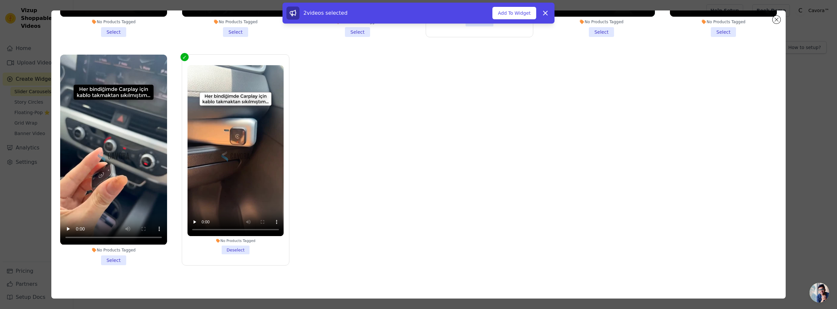
click at [106, 254] on li "No Products Tagged Select" at bounding box center [113, 160] width 107 height 210
click at [0, 0] on input "No Products Tagged Select" at bounding box center [0, 0] width 0 height 0
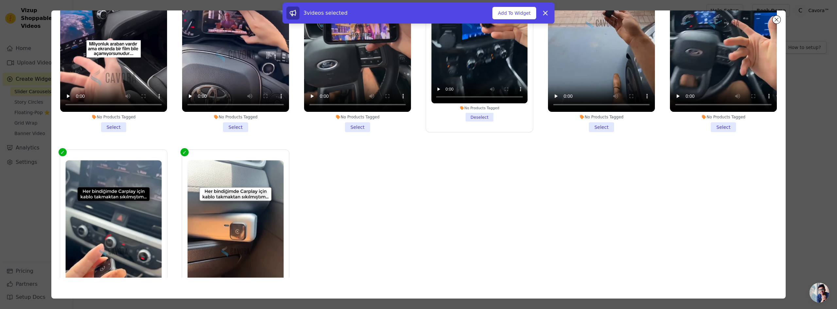
scroll to position [3, 0]
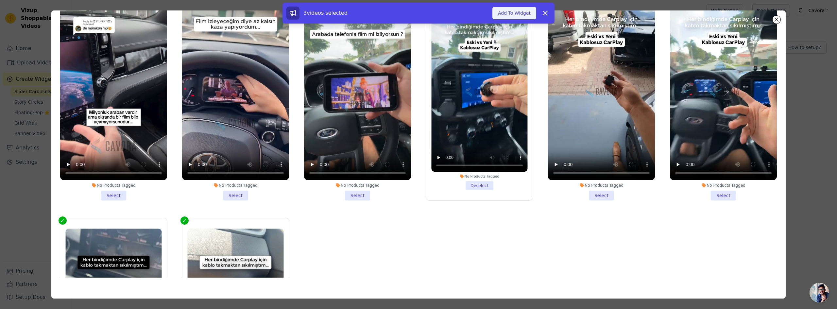
click at [504, 14] on button "Add To Widget" at bounding box center [514, 13] width 44 height 12
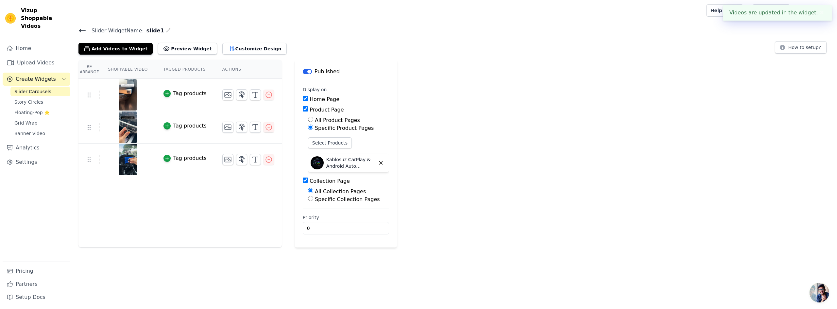
click at [83, 30] on icon at bounding box center [82, 31] width 8 height 8
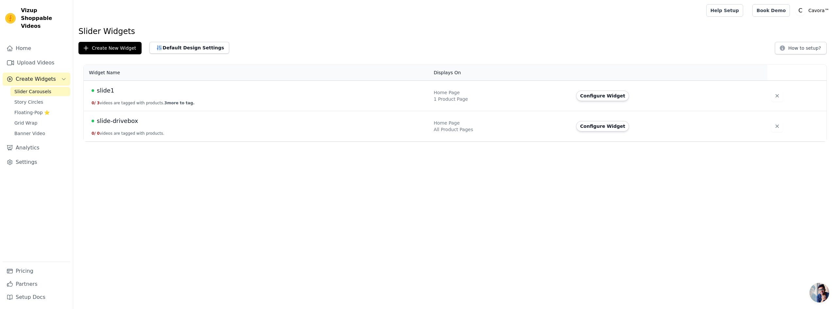
click at [103, 90] on span "slide1" at bounding box center [105, 90] width 17 height 9
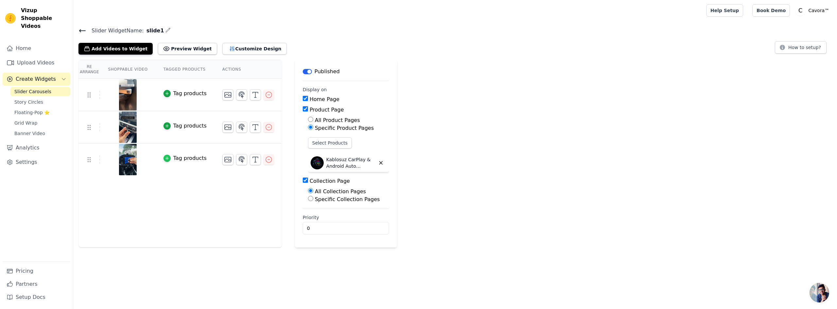
click at [163, 159] on div "button" at bounding box center [166, 158] width 7 height 7
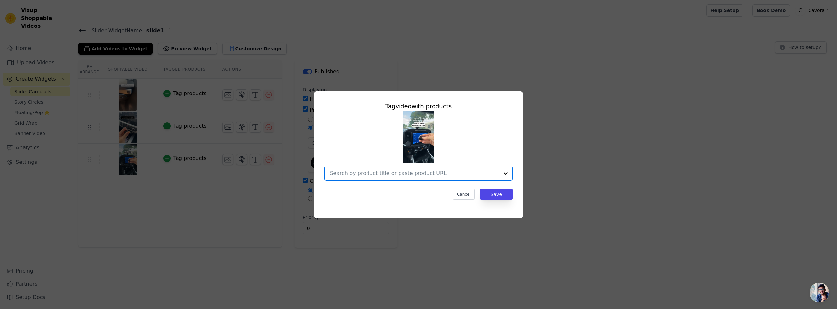
click at [398, 176] on input "text" at bounding box center [414, 173] width 169 height 8
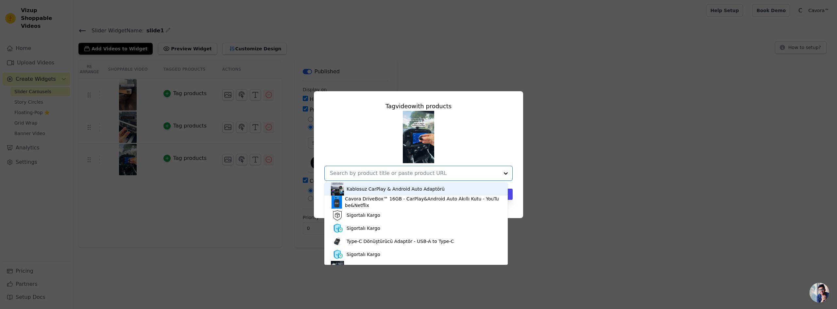
click at [374, 190] on div "Kablosuz CarPlay & Android Auto Adaptörü" at bounding box center [396, 189] width 98 height 7
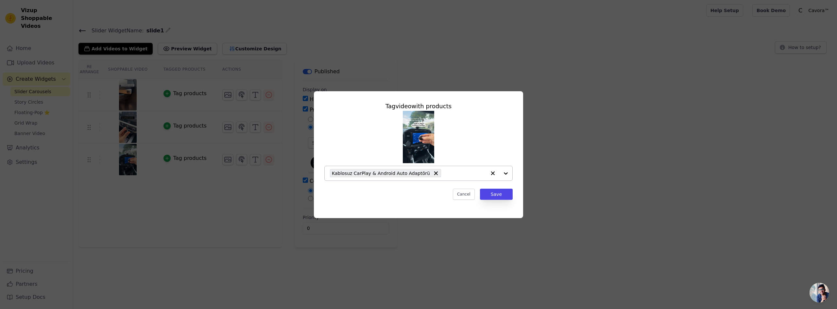
click at [469, 179] on div "Kablosuz CarPlay & Android Auto Adaptörü" at bounding box center [408, 173] width 156 height 14
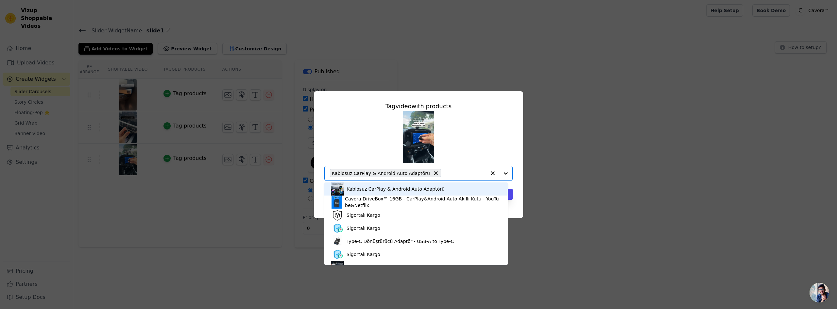
click at [473, 149] on div "Kablosuz CarPlay & Android Auto Adaptörü Cavora DriveBox™ 16GB - CarPlay&Androi…" at bounding box center [418, 146] width 188 height 70
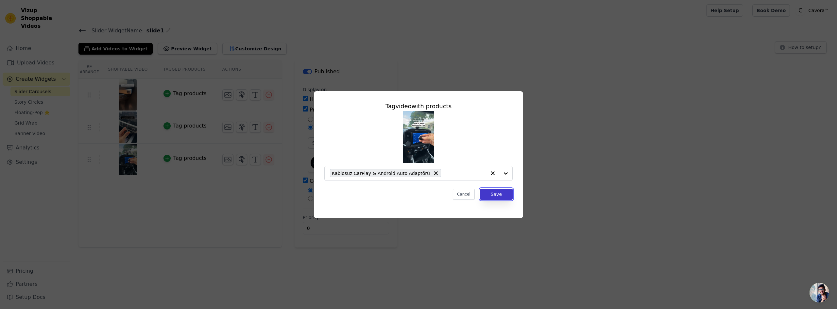
click at [496, 192] on button "Save" at bounding box center [496, 194] width 33 height 11
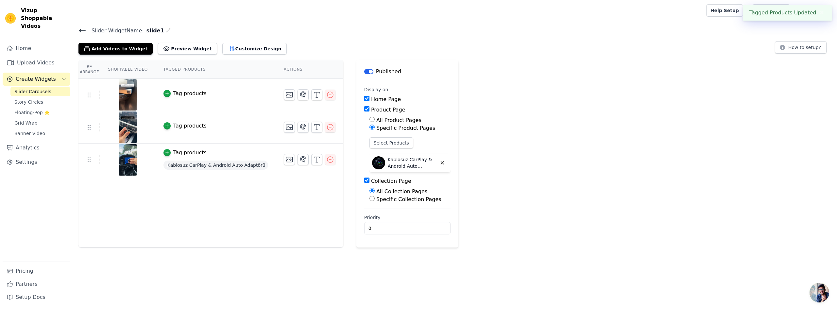
click at [165, 129] on button "Tag products" at bounding box center [184, 126] width 43 height 8
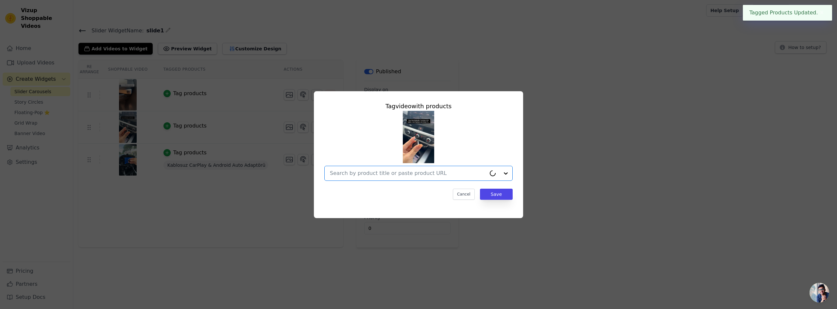
click at [378, 173] on input "text" at bounding box center [408, 173] width 156 height 8
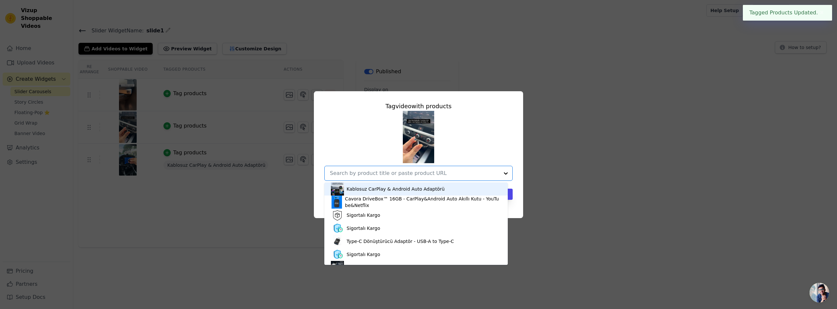
click at [368, 189] on div "Kablosuz CarPlay & Android Auto Adaptörü" at bounding box center [396, 189] width 98 height 7
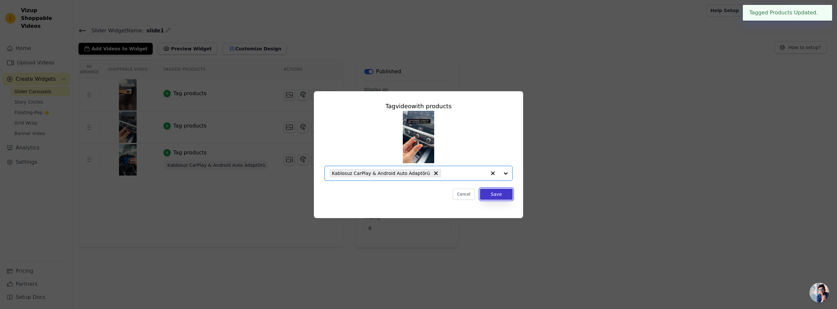
click at [491, 195] on button "Save" at bounding box center [496, 194] width 33 height 11
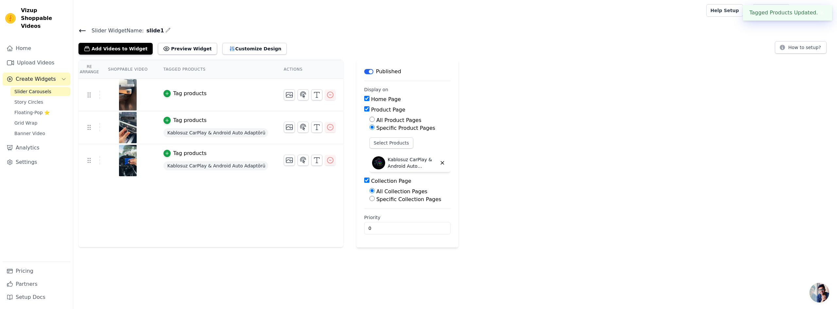
click at [165, 93] on icon "button" at bounding box center [167, 93] width 5 height 5
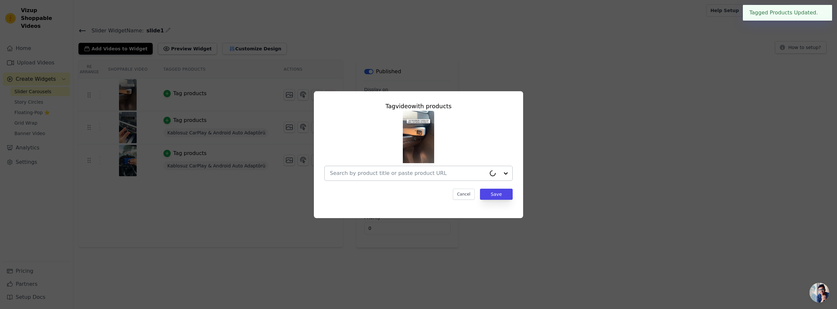
click at [380, 172] on input "text" at bounding box center [408, 173] width 156 height 8
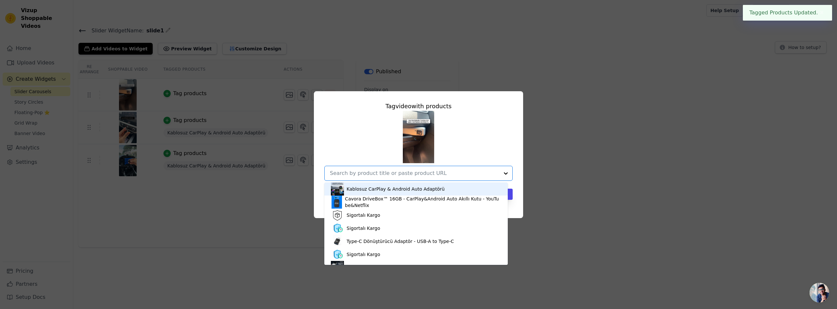
click at [364, 186] on div "Kablosuz CarPlay & Android Auto Adaptörü" at bounding box center [396, 189] width 98 height 7
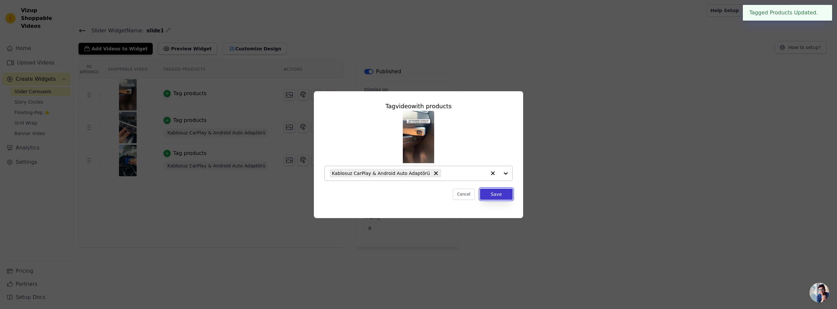
click at [496, 198] on button "Save" at bounding box center [496, 194] width 33 height 11
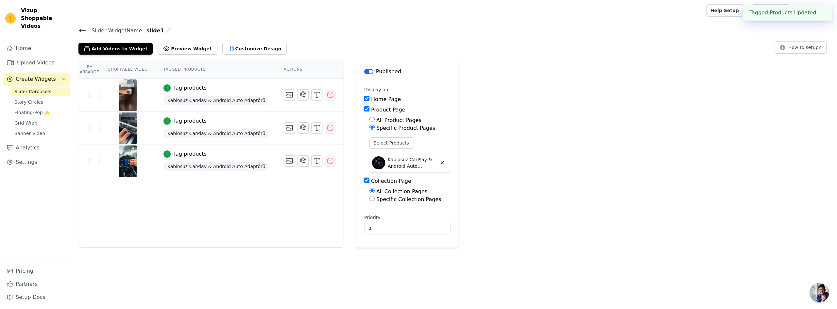
click at [81, 31] on icon at bounding box center [82, 31] width 8 height 8
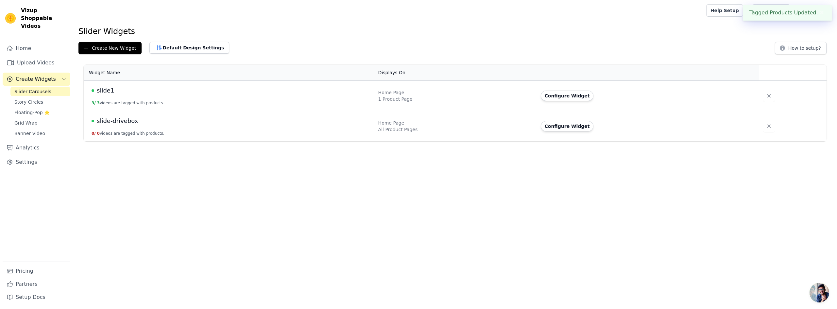
click at [124, 121] on span "slide-drivebox" at bounding box center [117, 120] width 41 height 9
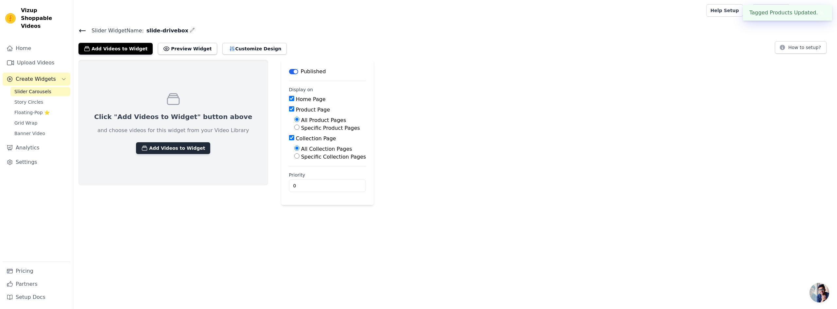
click at [150, 146] on button "Add Videos to Widget" at bounding box center [173, 148] width 74 height 12
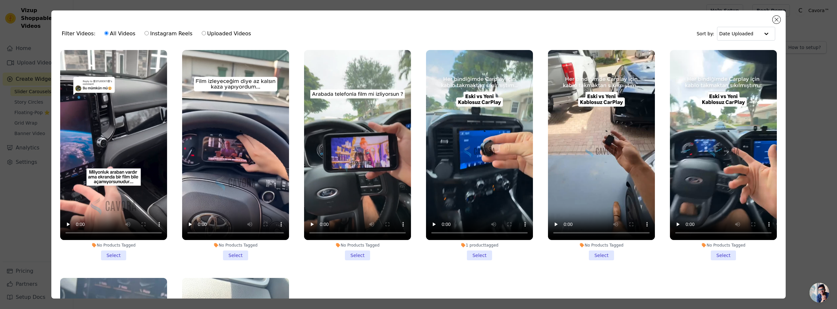
click at [353, 248] on li "No Products Tagged Select" at bounding box center [357, 155] width 107 height 210
click at [0, 0] on input "No Products Tagged Select" at bounding box center [0, 0] width 0 height 0
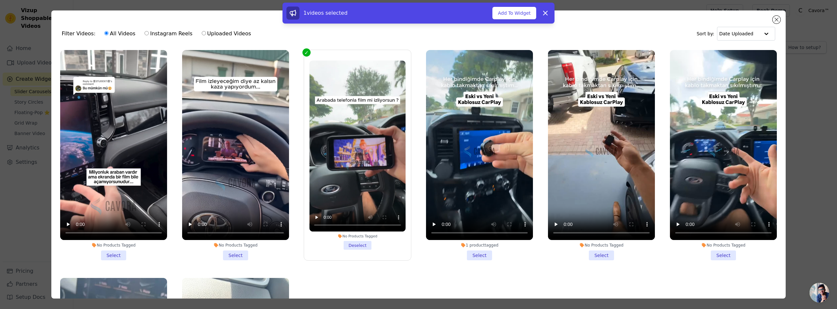
click at [227, 249] on li "No Products Tagged Select" at bounding box center [235, 155] width 107 height 210
click at [0, 0] on input "No Products Tagged Select" at bounding box center [0, 0] width 0 height 0
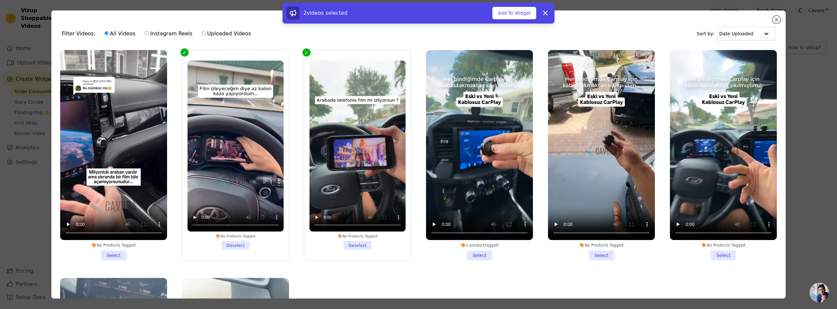
click at [113, 250] on li "No Products Tagged Select" at bounding box center [113, 155] width 107 height 210
click at [0, 0] on input "No Products Tagged Select" at bounding box center [0, 0] width 0 height 0
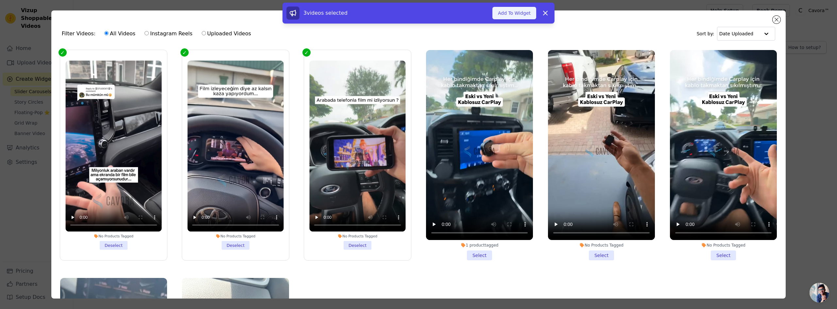
click at [513, 13] on button "Add To Widget" at bounding box center [514, 13] width 44 height 12
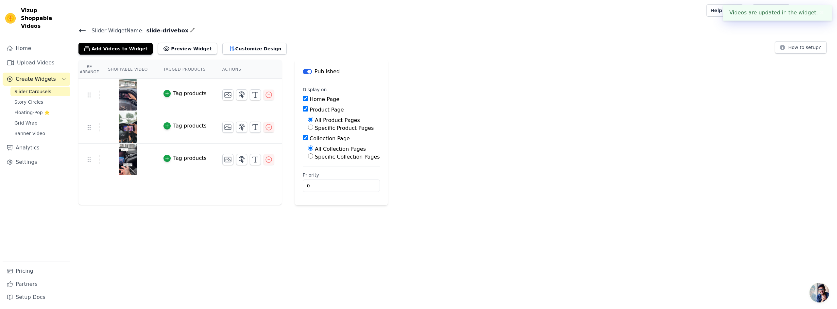
click at [186, 94] on div "Tag products" at bounding box center [189, 94] width 33 height 8
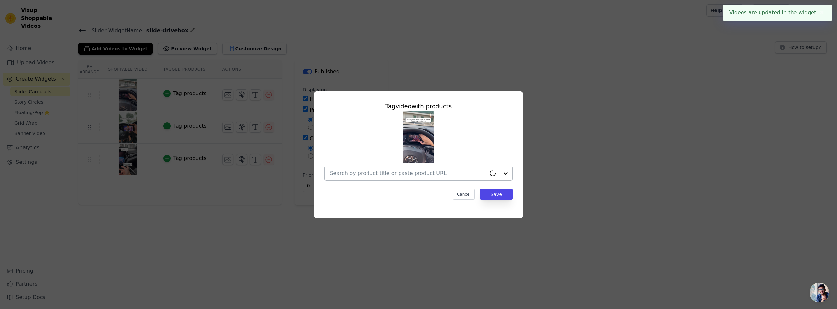
click at [387, 180] on div at bounding box center [408, 173] width 156 height 14
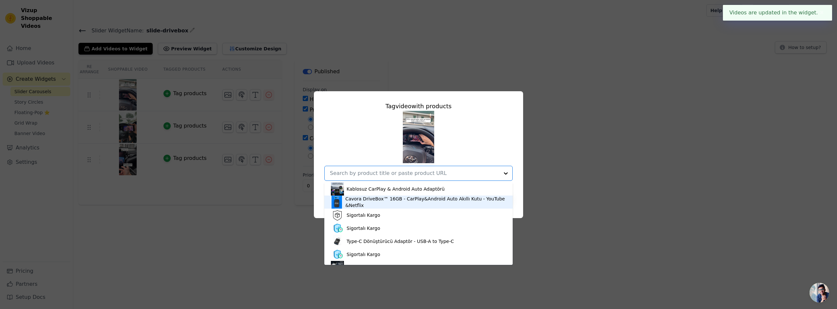
click at [381, 202] on div "Cavora DriveBox™ 16GB - CarPlay&Android Auto Akıllı Kutu - YouTube&Netflix" at bounding box center [425, 202] width 161 height 13
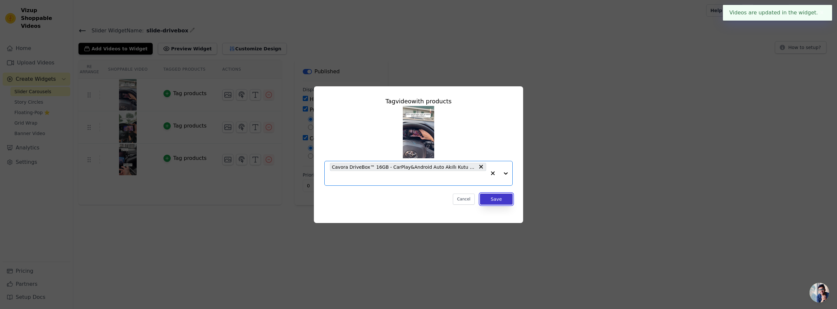
click at [496, 202] on button "Save" at bounding box center [496, 199] width 33 height 11
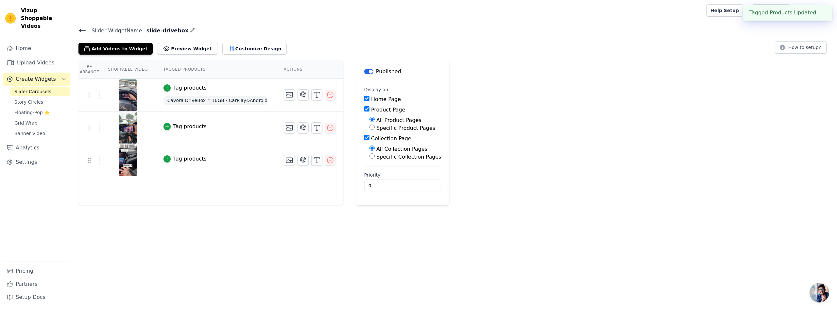
click at [167, 126] on button "Tag products" at bounding box center [184, 127] width 43 height 8
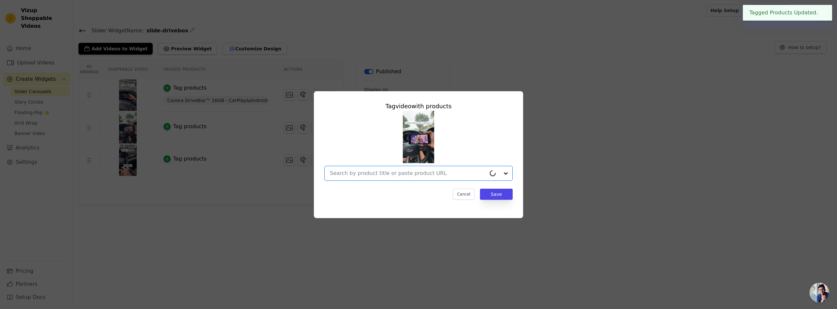
drag, startPoint x: 357, startPoint y: 172, endPoint x: 367, endPoint y: 181, distance: 13.2
click at [357, 172] on input "text" at bounding box center [408, 173] width 156 height 8
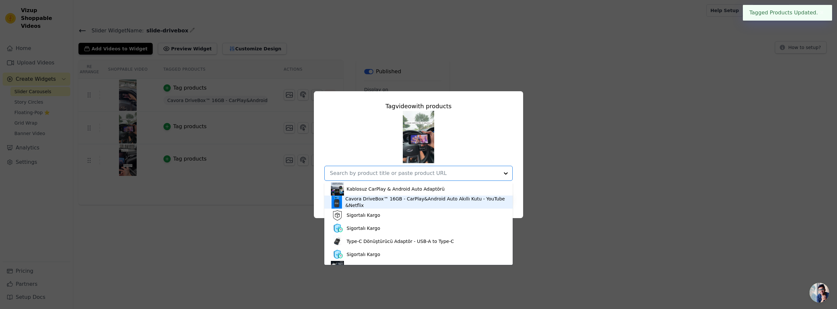
click at [374, 201] on div "Cavora DriveBox™ 16GB - CarPlay&Android Auto Akıllı Kutu - YouTube&Netflix" at bounding box center [425, 202] width 161 height 13
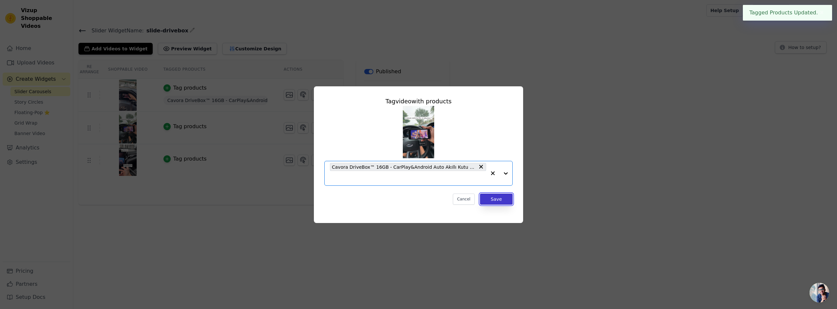
click at [485, 197] on button "Save" at bounding box center [496, 199] width 33 height 11
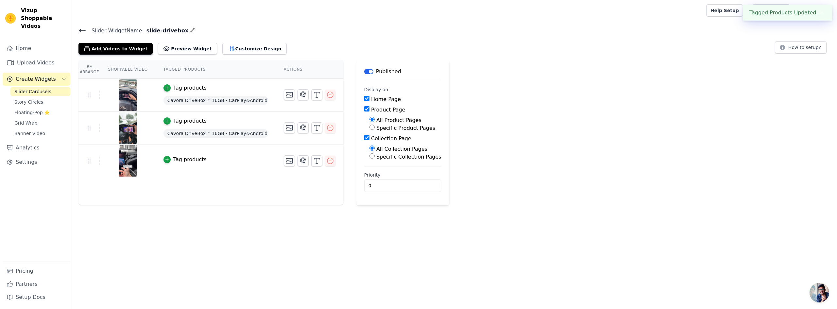
click at [168, 156] on button "Tag products" at bounding box center [184, 160] width 43 height 8
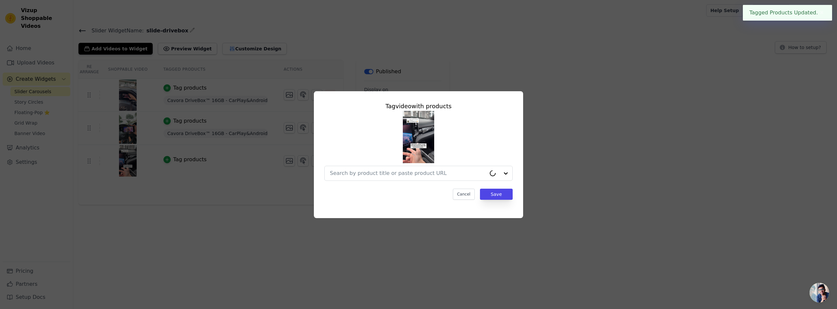
click at [387, 181] on div "Tag video with products Cancel Save" at bounding box center [418, 150] width 199 height 109
click at [389, 179] on div at bounding box center [408, 173] width 156 height 14
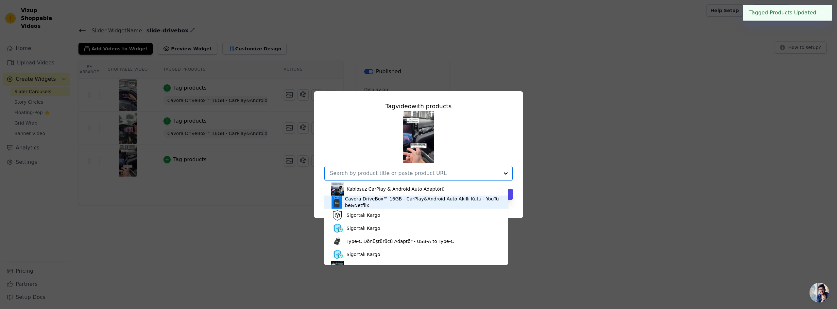
click at [385, 196] on div "Cavora DriveBox™ 16GB - CarPlay&Android Auto Akıllı Kutu - YouTube&Netflix" at bounding box center [423, 202] width 156 height 13
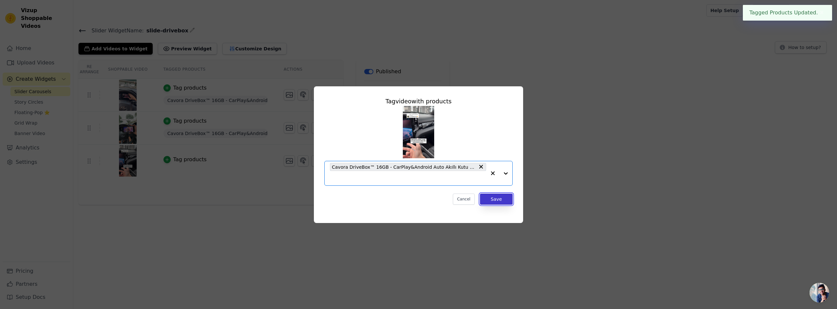
click at [490, 202] on button "Save" at bounding box center [496, 199] width 33 height 11
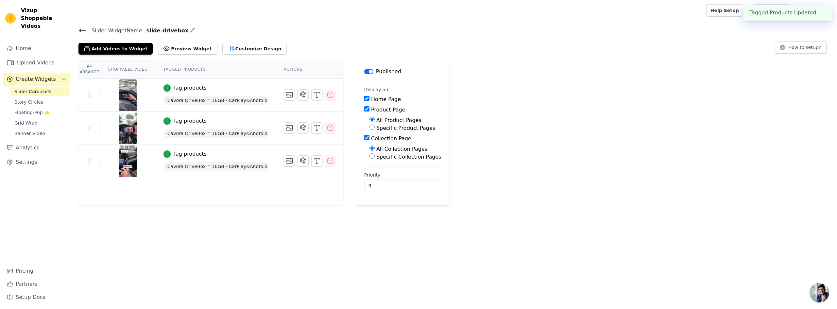
click at [79, 29] on icon at bounding box center [82, 31] width 8 height 8
